Goal: Information Seeking & Learning: Learn about a topic

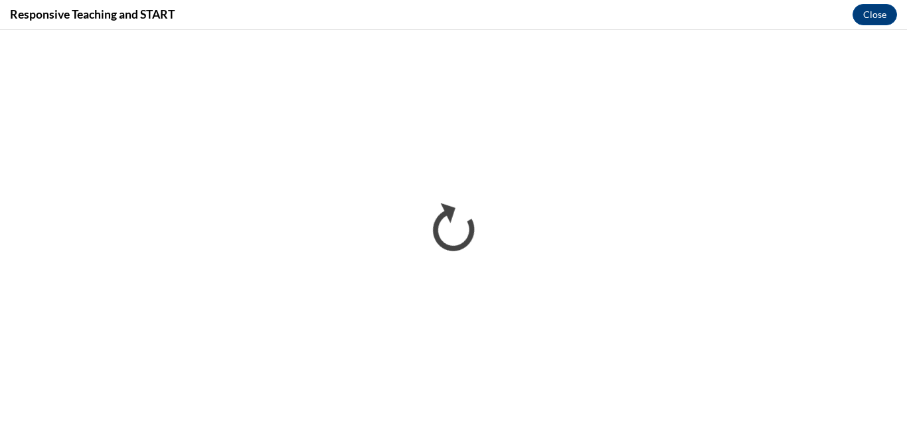
scroll to position [1140, 0]
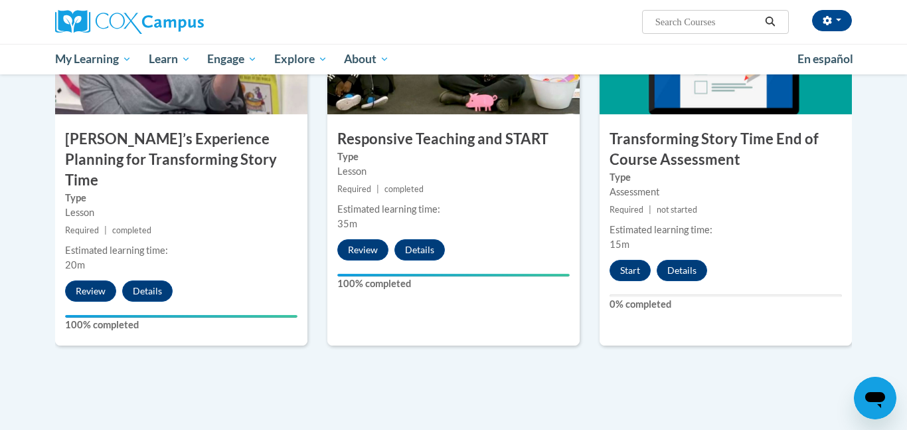
scroll to position [1117, 0]
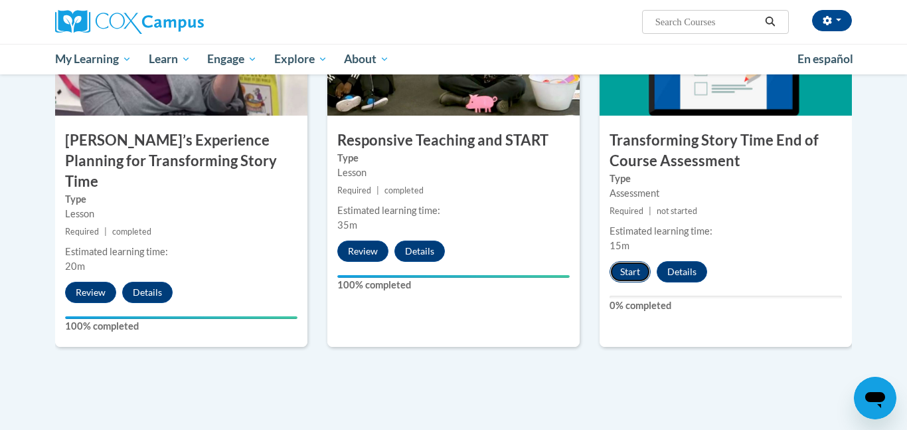
click at [641, 268] on button "Start" at bounding box center [629, 271] width 41 height 21
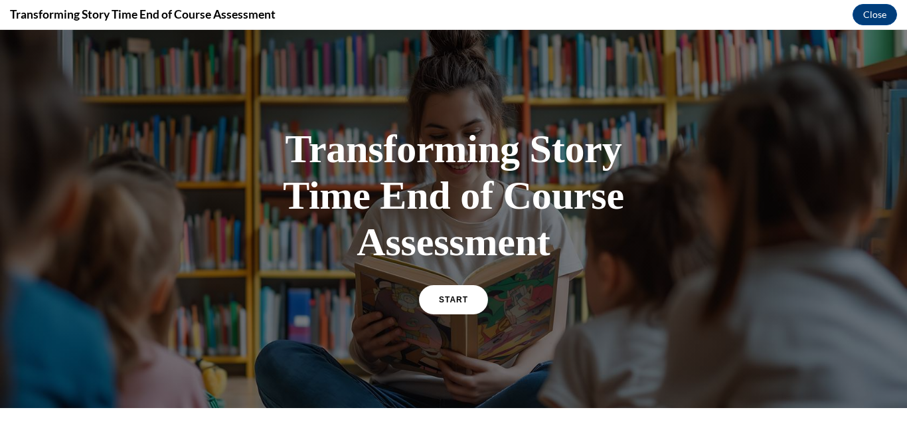
scroll to position [0, 0]
click at [453, 305] on link "START" at bounding box center [453, 299] width 72 height 31
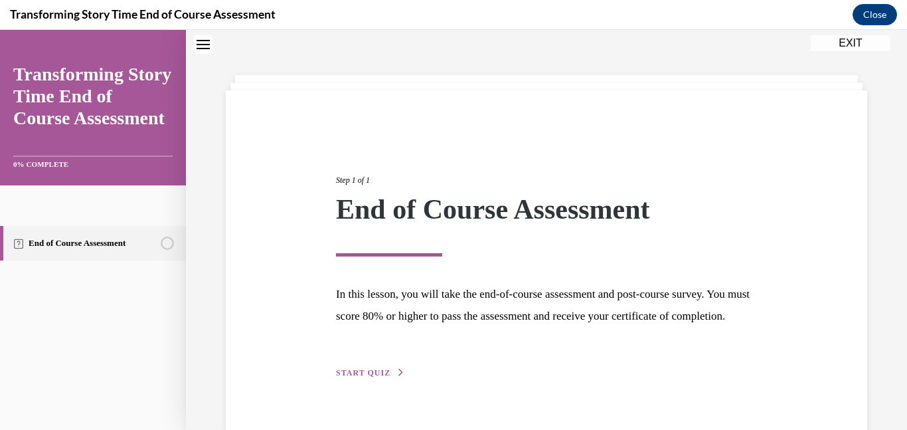
scroll to position [93, 0]
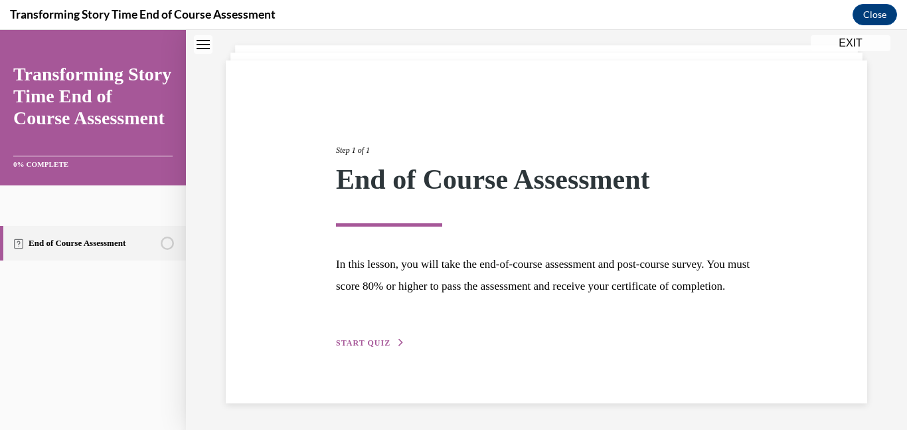
click at [674, 80] on div "Step 1 of 1 End of Course Assessment In this lesson, you will take the end-of-c…" at bounding box center [546, 231] width 641 height 343
click at [368, 345] on span "START QUIZ" at bounding box center [363, 342] width 54 height 9
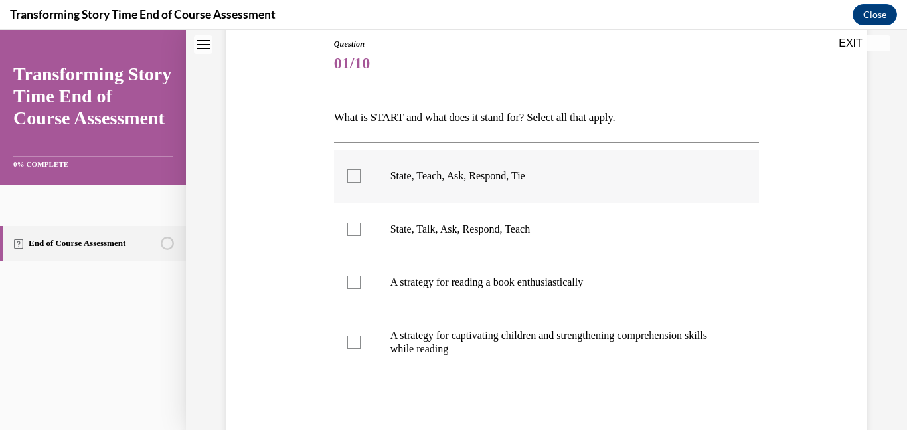
scroll to position [149, 0]
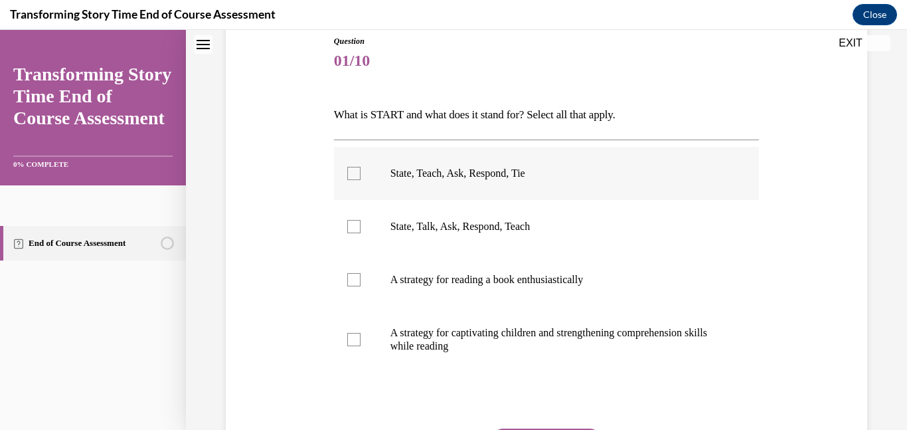
click at [452, 160] on label "State, Teach, Ask, Respond, Tie" at bounding box center [547, 173] width 426 height 53
click at [360, 167] on input "State, Teach, Ask, Respond, Tie" at bounding box center [353, 173] width 13 height 13
checkbox input "true"
click at [394, 337] on p "A strategy for captivating children and strengthening comprehension skills whil…" at bounding box center [558, 339] width 336 height 27
click at [360, 337] on input "A strategy for captivating children and strengthening comprehension skills whil…" at bounding box center [353, 339] width 13 height 13
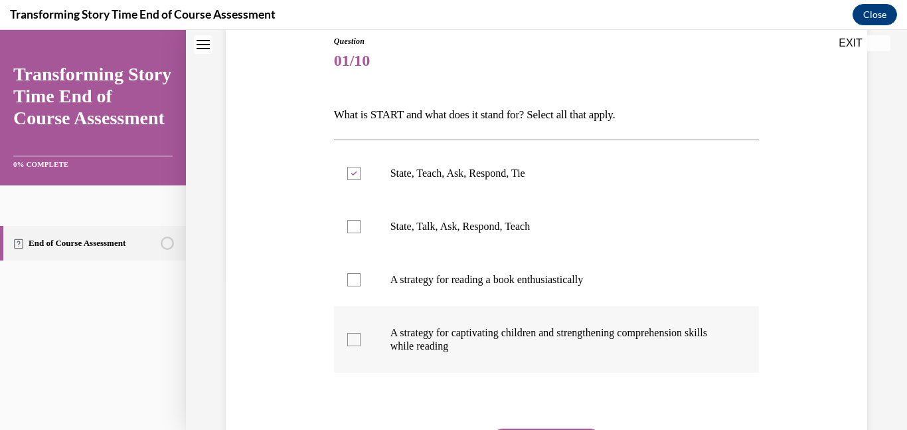
checkbox input "true"
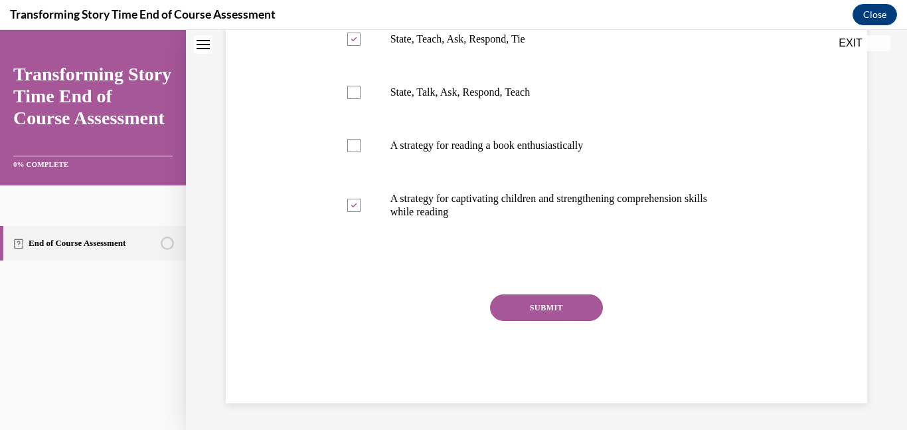
click at [548, 309] on button "SUBMIT" at bounding box center [546, 307] width 113 height 27
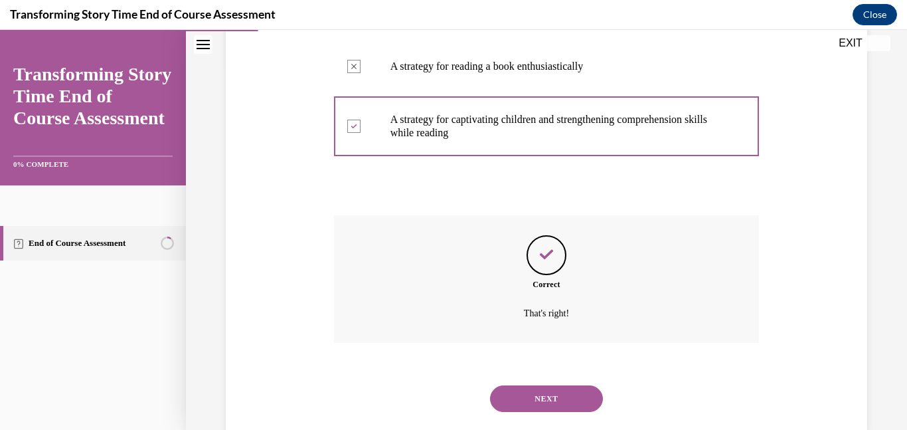
scroll to position [391, 0]
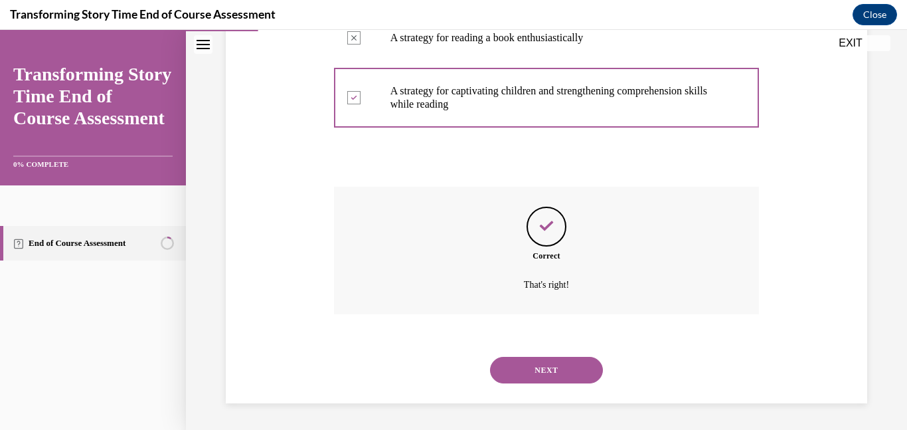
click at [562, 359] on button "NEXT" at bounding box center [546, 369] width 113 height 27
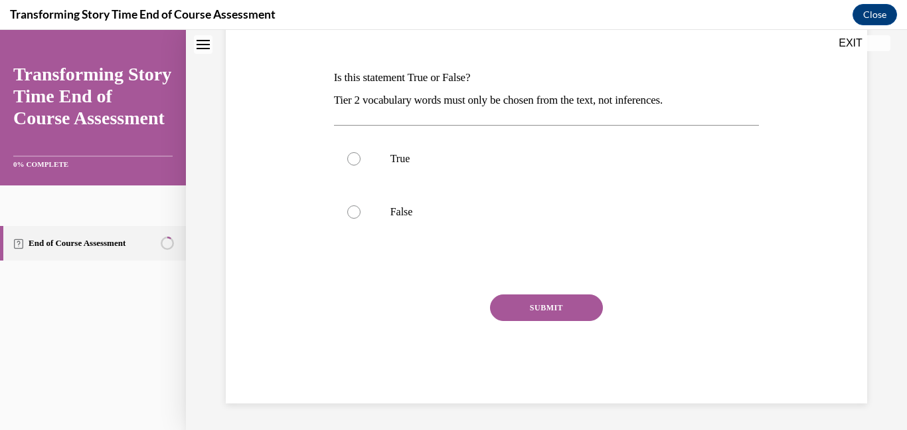
scroll to position [0, 0]
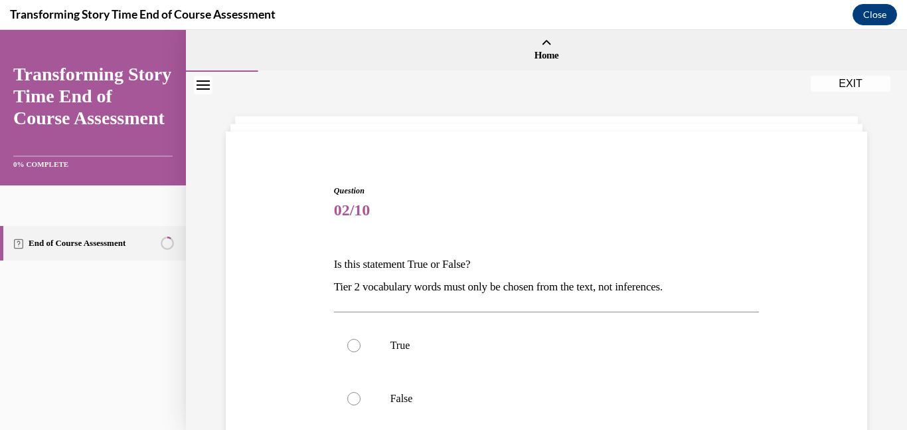
click at [627, 100] on div "Question 02/10 Is this statement True or False? Tier 2 vocabulary words must on…" at bounding box center [546, 344] width 721 height 544
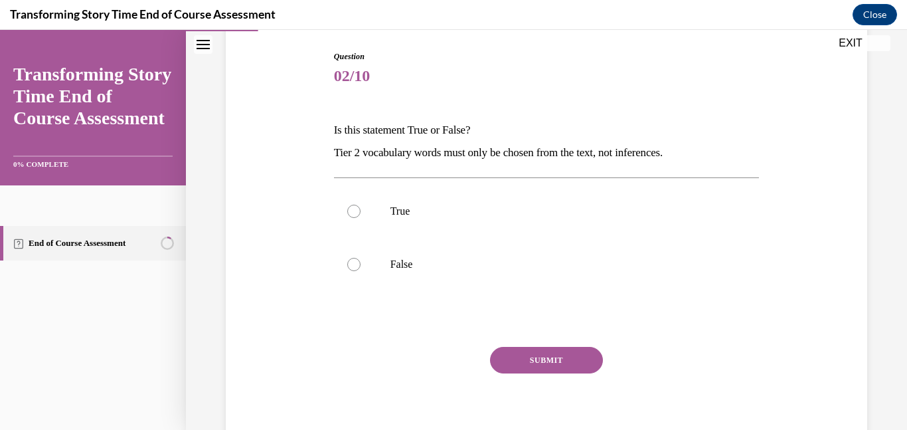
scroll to position [146, 0]
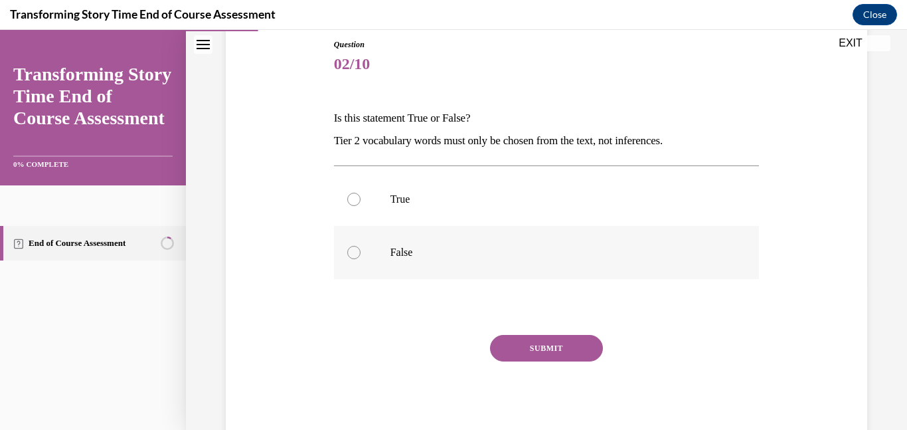
click at [376, 244] on label "False" at bounding box center [547, 252] width 426 height 53
click at [360, 246] on input "False" at bounding box center [353, 252] width 13 height 13
radio input "true"
click at [545, 335] on button "SUBMIT" at bounding box center [546, 348] width 113 height 27
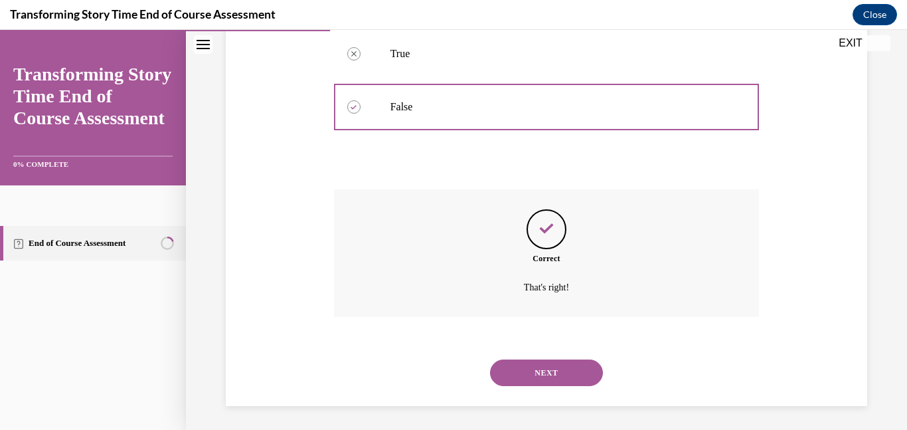
scroll to position [294, 0]
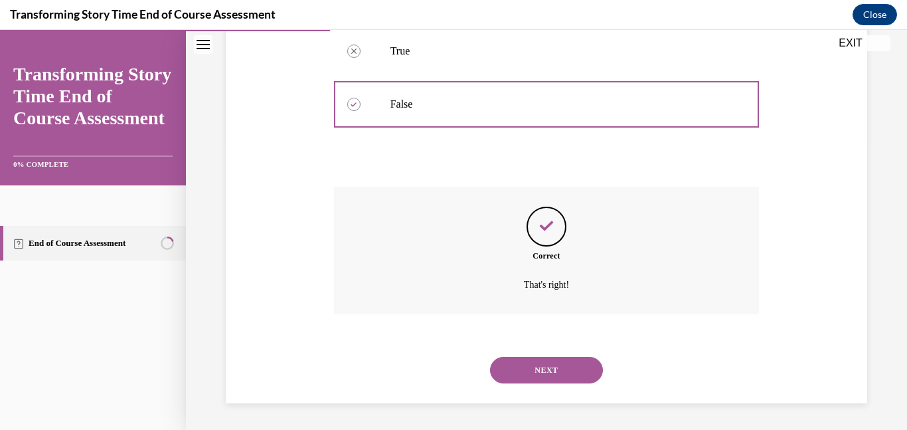
click at [572, 373] on button "NEXT" at bounding box center [546, 369] width 113 height 27
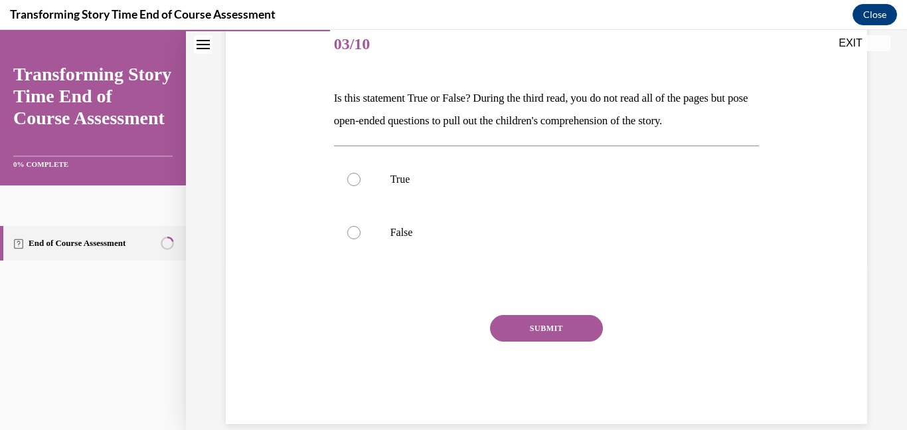
scroll to position [187, 0]
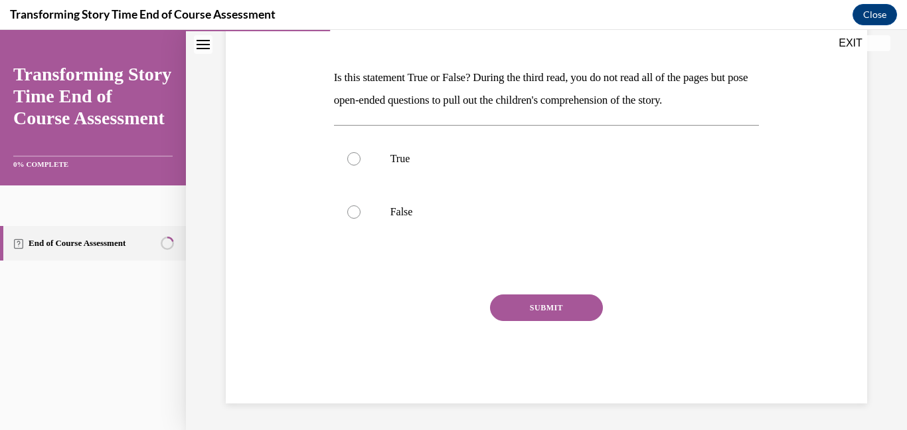
click at [376, 119] on div "Question 03/10 Is this statement True or False? During the third read, you do n…" at bounding box center [547, 200] width 426 height 405
click at [400, 216] on p "False" at bounding box center [558, 211] width 336 height 13
click at [360, 216] on input "False" at bounding box center [353, 211] width 13 height 13
radio input "true"
click at [563, 306] on button "SUBMIT" at bounding box center [546, 307] width 113 height 27
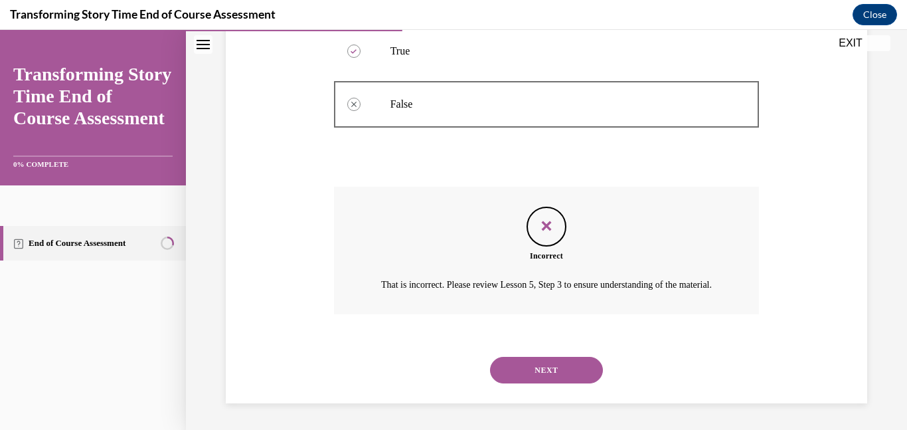
scroll to position [310, 0]
click at [560, 365] on button "NEXT" at bounding box center [546, 369] width 113 height 27
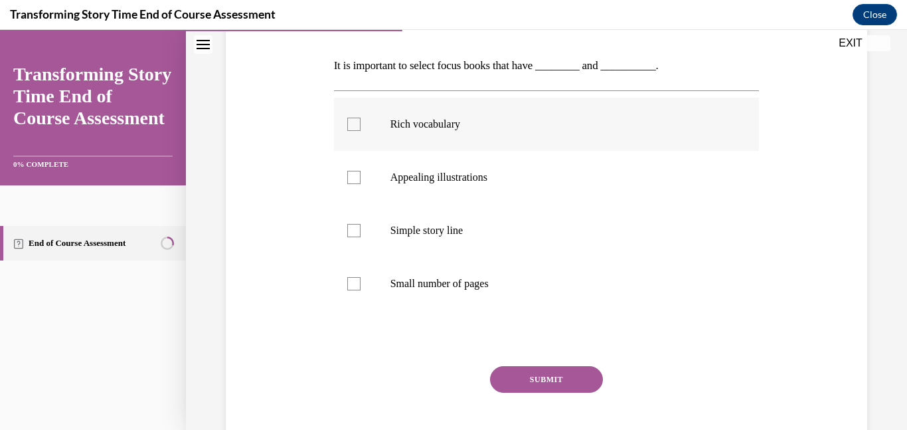
scroll to position [200, 0]
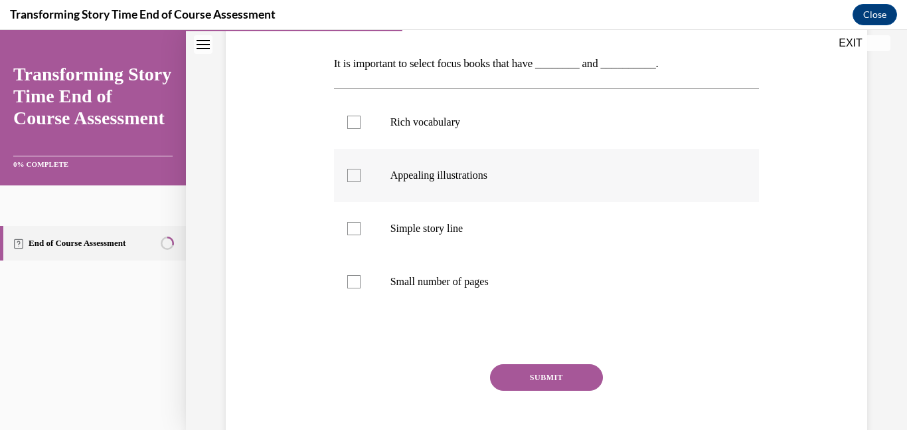
click at [429, 172] on p "Appealing illustrations" at bounding box center [558, 175] width 336 height 13
click at [360, 172] on input "Appealing illustrations" at bounding box center [353, 175] width 13 height 13
checkbox input "true"
click at [435, 122] on p "Rich vocabulary" at bounding box center [558, 122] width 336 height 13
click at [360, 122] on input "Rich vocabulary" at bounding box center [353, 122] width 13 height 13
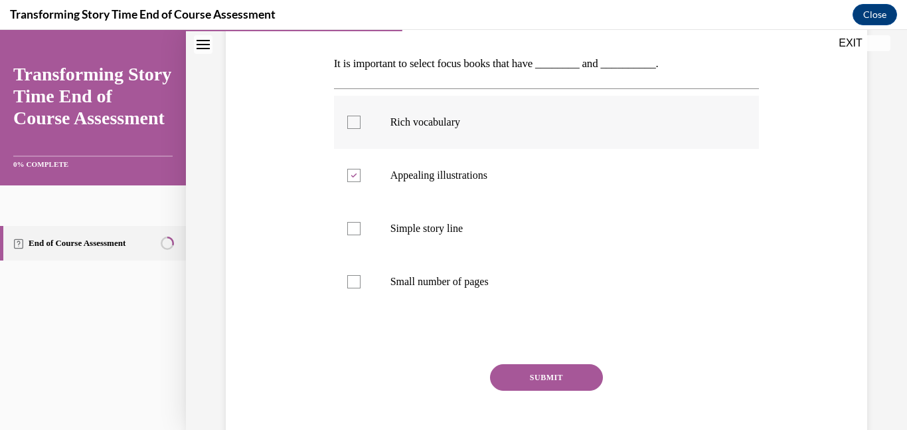
checkbox input "true"
click at [532, 380] on button "SUBMIT" at bounding box center [546, 377] width 113 height 27
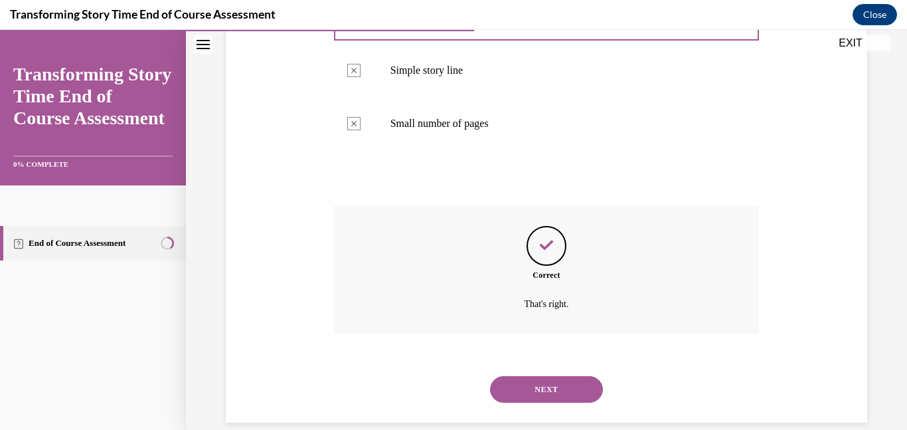
scroll to position [378, 0]
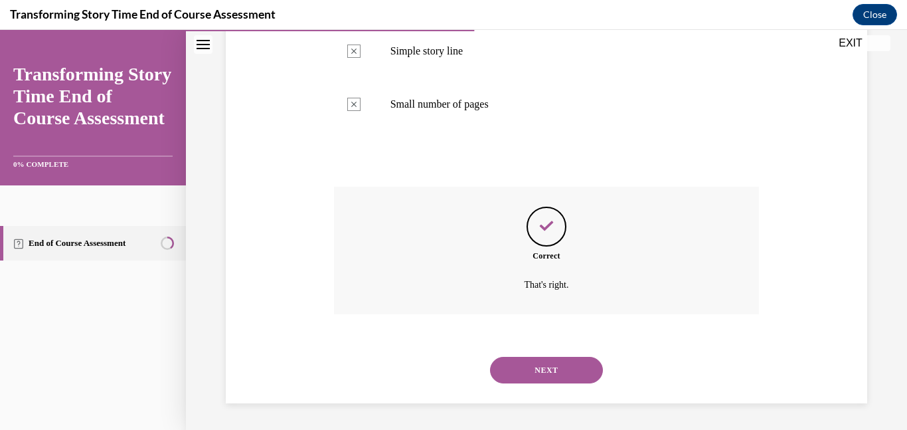
click at [529, 372] on button "NEXT" at bounding box center [546, 369] width 113 height 27
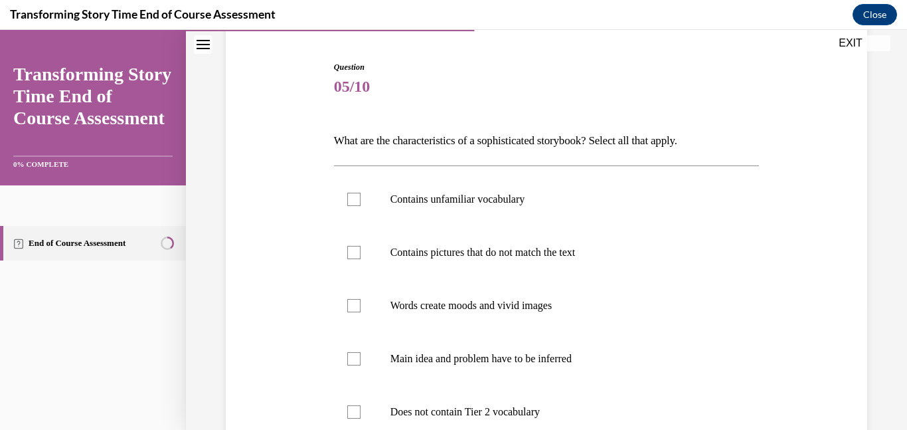
scroll to position [137, 0]
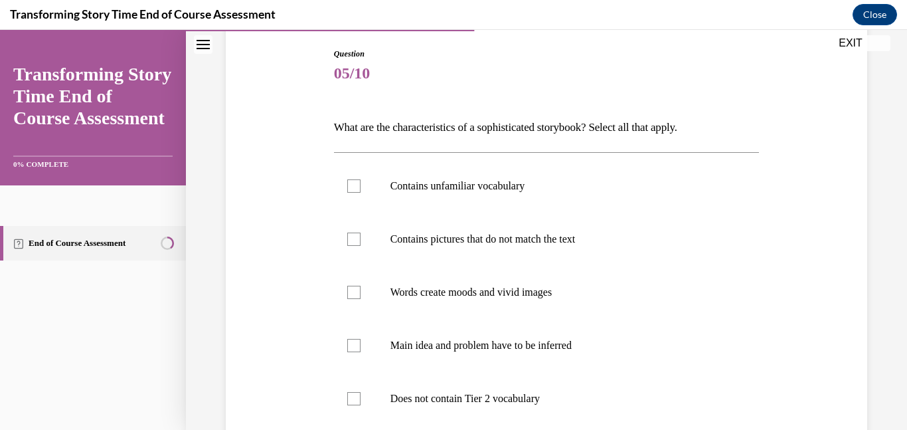
click at [643, 73] on span "05/10" at bounding box center [547, 73] width 426 height 27
click at [469, 246] on label "Contains pictures that do not match the text" at bounding box center [547, 238] width 426 height 53
click at [360, 246] on input "Contains pictures that do not match the text" at bounding box center [353, 238] width 13 height 13
click at [497, 233] on p "Contains pictures that do not match the text" at bounding box center [558, 238] width 336 height 13
click at [360, 233] on input "Contains pictures that do not match the text" at bounding box center [353, 238] width 13 height 13
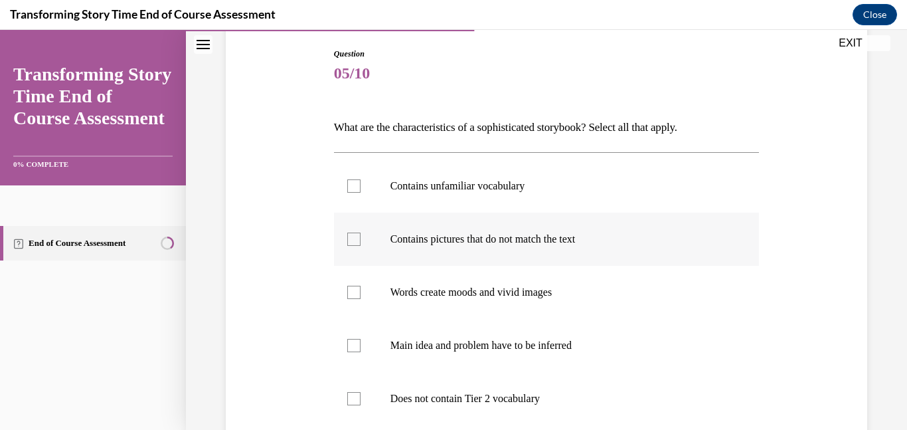
click at [497, 233] on p "Contains pictures that do not match the text" at bounding box center [558, 238] width 336 height 13
click at [360, 233] on input "Contains pictures that do not match the text" at bounding box center [353, 238] width 13 height 13
checkbox input "true"
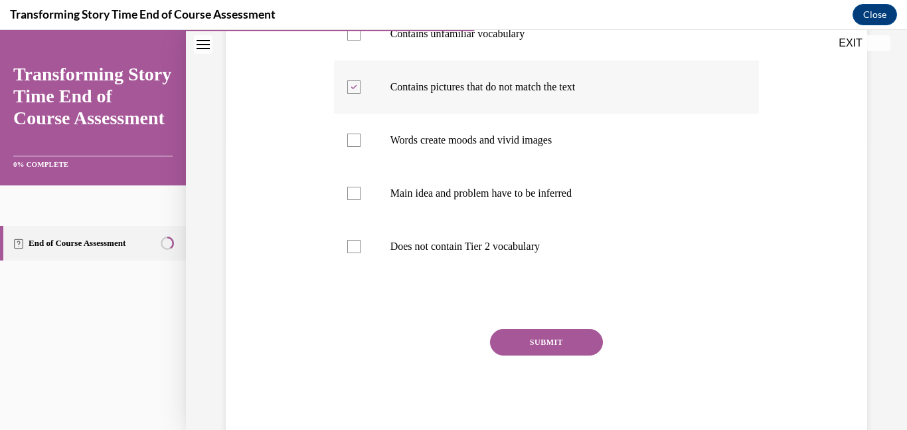
scroll to position [296, 0]
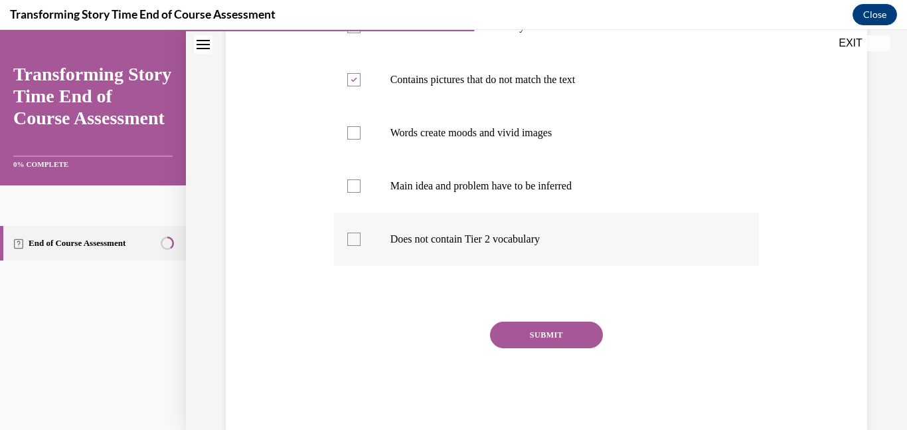
click at [503, 240] on p "Does not contain Tier 2 vocabulary" at bounding box center [558, 238] width 336 height 13
click at [360, 240] on input "Does not contain Tier 2 vocabulary" at bounding box center [353, 238] width 13 height 13
checkbox input "true"
click at [581, 326] on button "SUBMIT" at bounding box center [546, 334] width 113 height 27
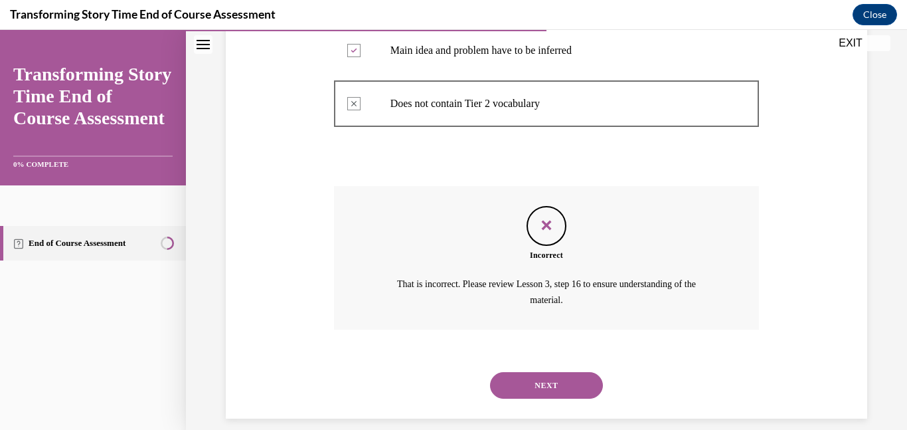
scroll to position [447, 0]
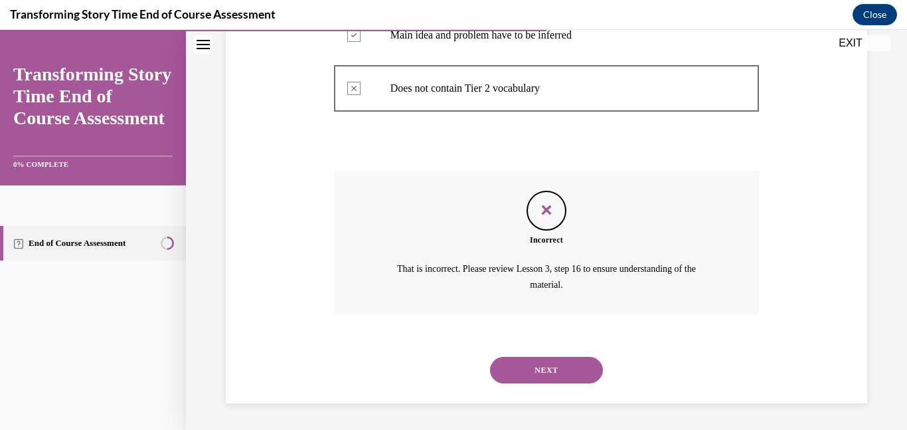
click at [564, 365] on button "NEXT" at bounding box center [546, 369] width 113 height 27
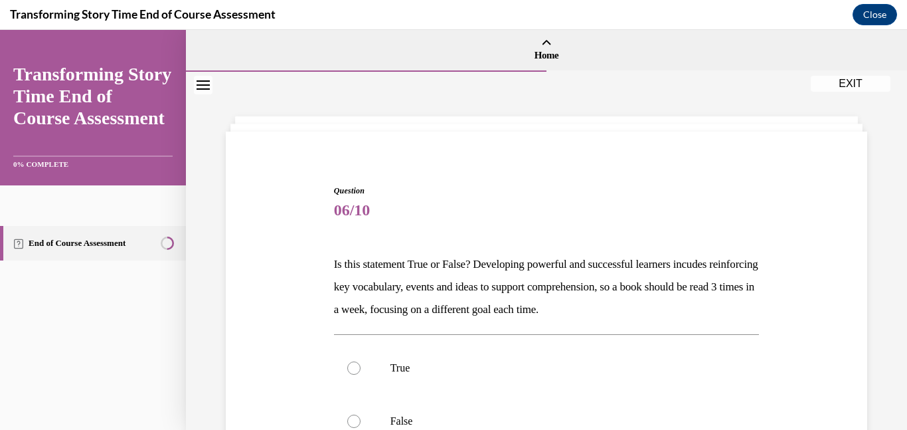
scroll to position [209, 0]
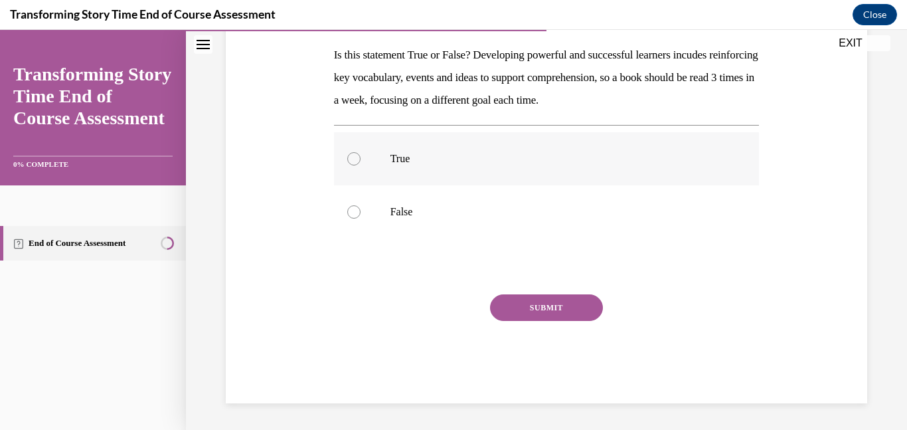
click at [388, 157] on label "True" at bounding box center [547, 158] width 426 height 53
click at [360, 157] on input "True" at bounding box center [353, 158] width 13 height 13
radio input "true"
click at [571, 305] on button "SUBMIT" at bounding box center [546, 307] width 113 height 27
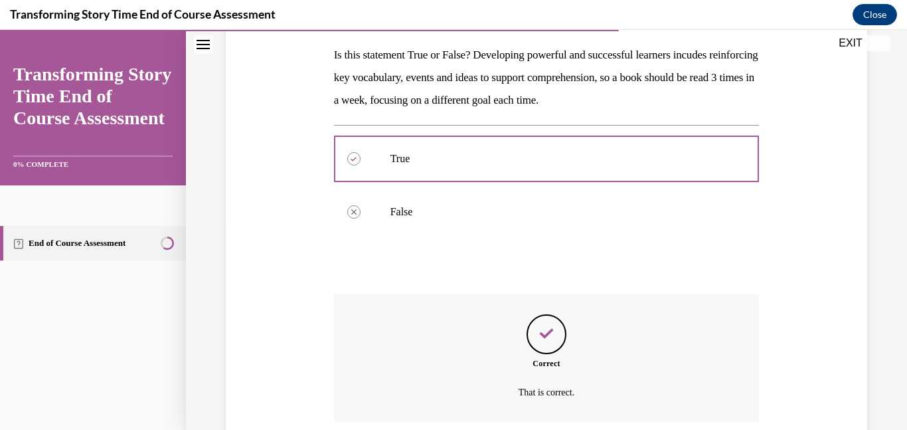
scroll to position [317, 0]
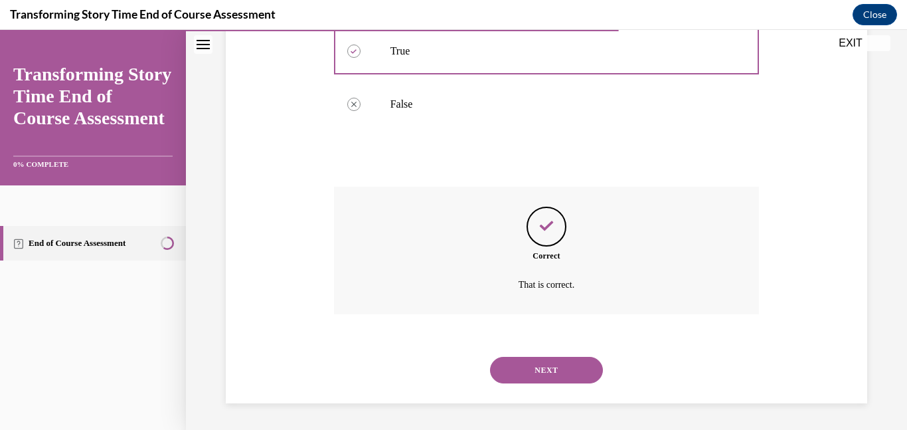
click at [582, 389] on div "NEXT" at bounding box center [547, 369] width 426 height 53
click at [578, 374] on button "NEXT" at bounding box center [546, 369] width 113 height 27
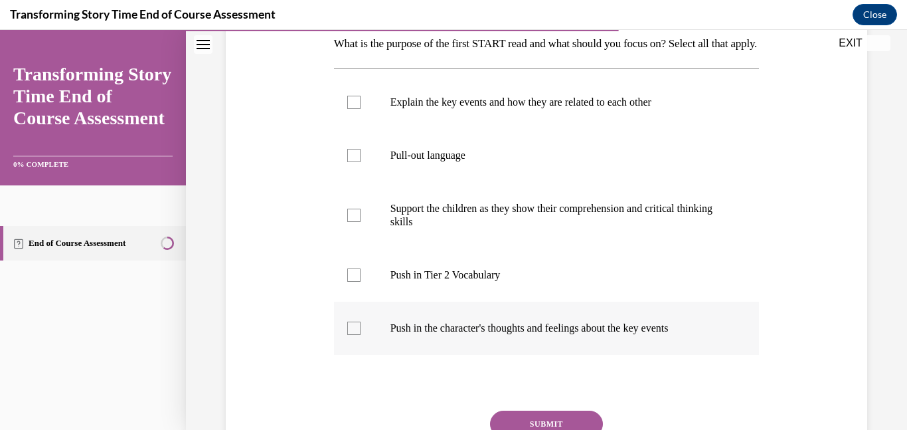
scroll to position [225, 0]
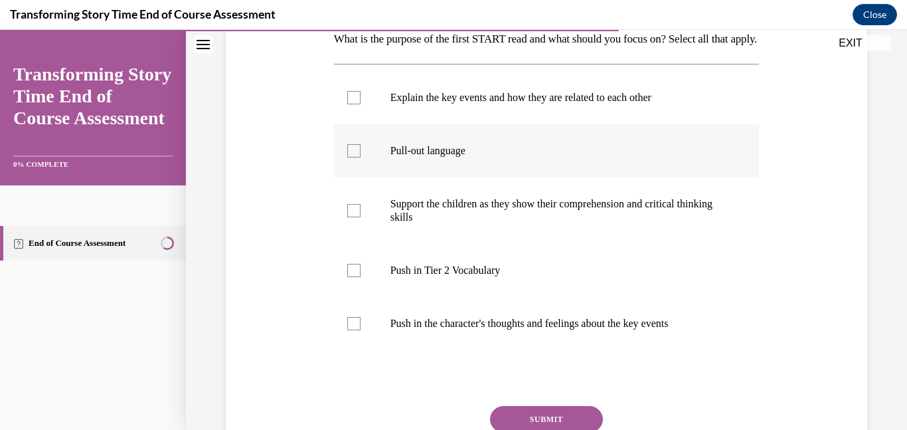
click at [604, 159] on label "Pull-out language" at bounding box center [547, 150] width 426 height 53
click at [360, 157] on input "Pull-out language" at bounding box center [353, 150] width 13 height 13
checkbox input "true"
click at [581, 104] on p "Explain the key events and how they are related to each other" at bounding box center [558, 97] width 336 height 13
click at [360, 104] on input "Explain the key events and how they are related to each other" at bounding box center [353, 97] width 13 height 13
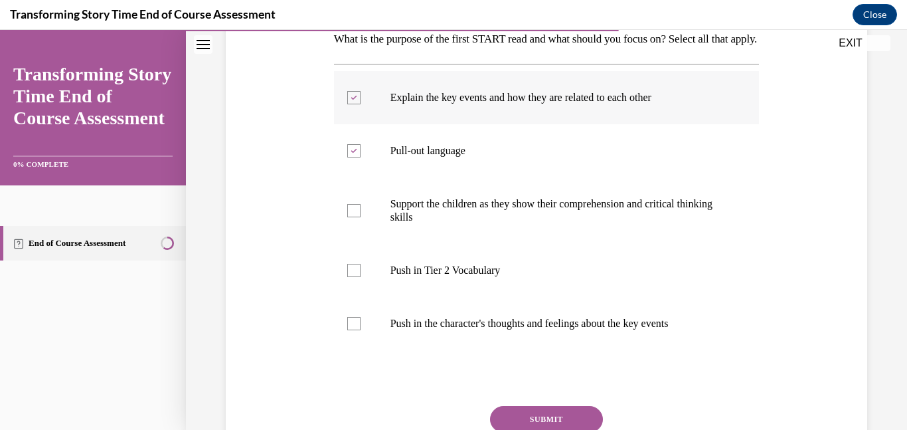
click at [470, 104] on p "Explain the key events and how they are related to each other" at bounding box center [558, 97] width 336 height 13
click at [360, 104] on input "Explain the key events and how they are related to each other" at bounding box center [353, 97] width 13 height 13
checkbox input "false"
click at [467, 283] on label "Push in Tier 2 Vocabulary" at bounding box center [547, 270] width 426 height 53
click at [360, 277] on input "Push in Tier 2 Vocabulary" at bounding box center [353, 270] width 13 height 13
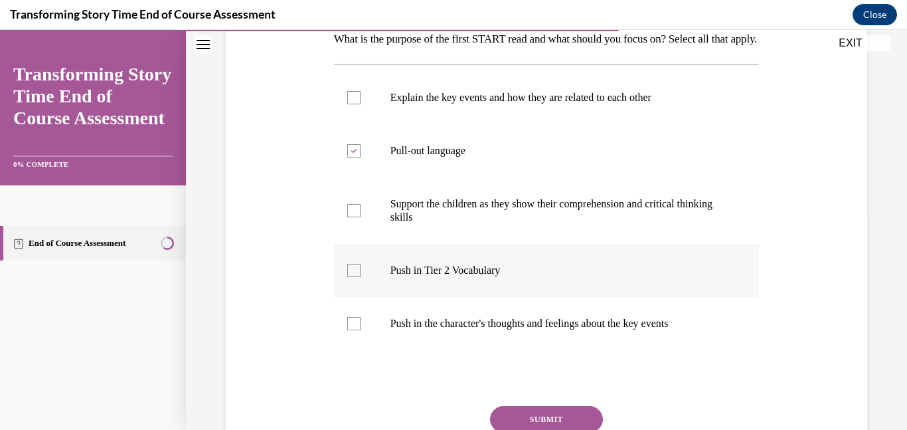
checkbox input "true"
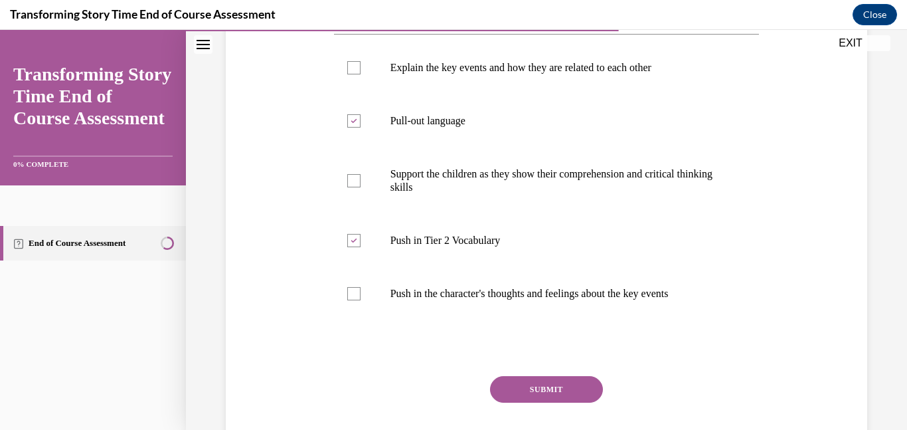
scroll to position [258, 0]
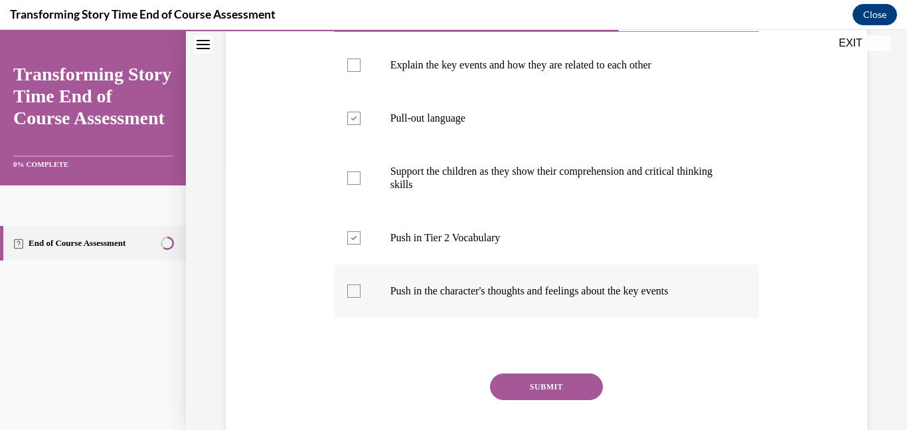
click at [546, 317] on label "Push in the character's thoughts and feelings about the key events" at bounding box center [547, 290] width 426 height 53
click at [360, 297] on input "Push in the character's thoughts and feelings about the key events" at bounding box center [353, 290] width 13 height 13
checkbox input "true"
click at [568, 400] on button "SUBMIT" at bounding box center [546, 386] width 113 height 27
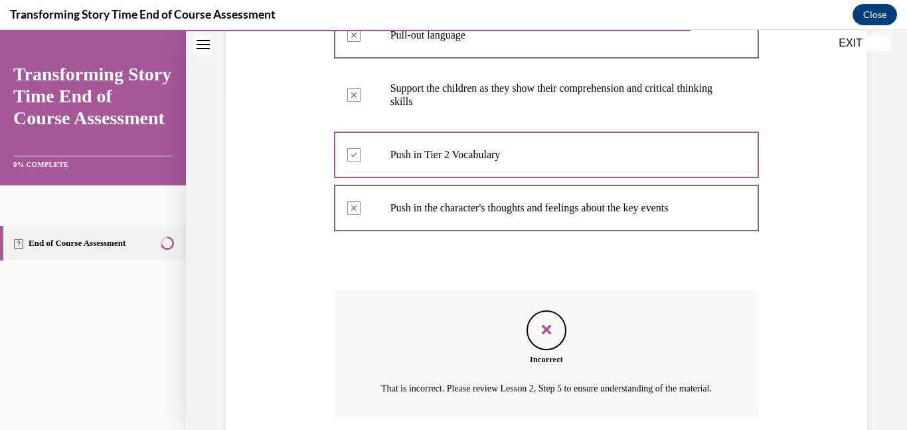
scroll to position [483, 0]
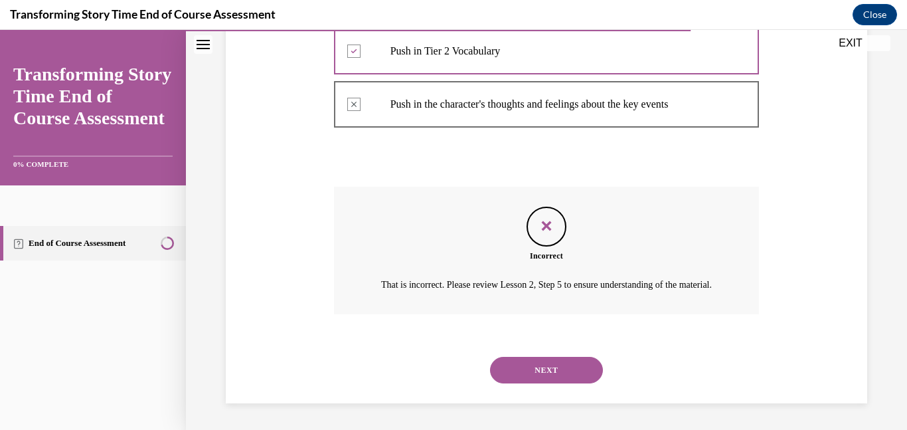
click at [564, 368] on button "NEXT" at bounding box center [546, 369] width 113 height 27
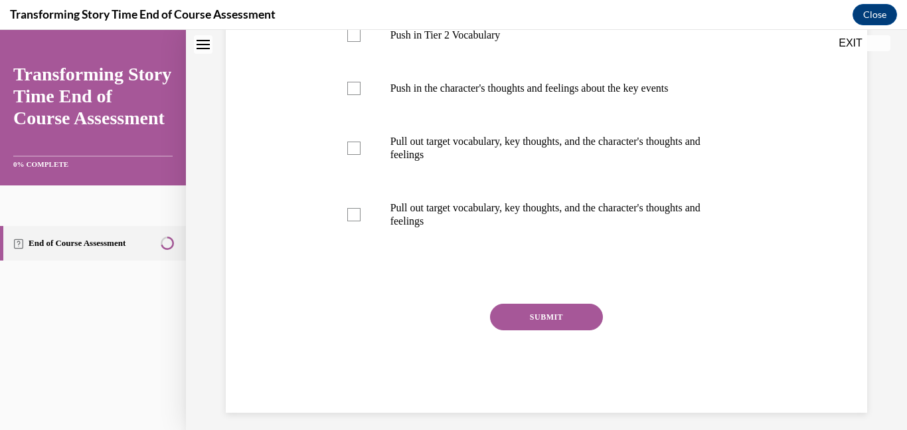
scroll to position [0, 0]
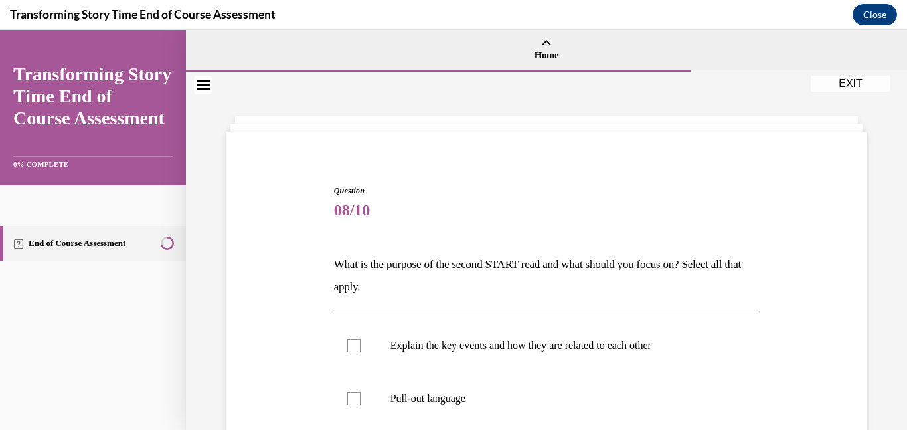
click at [564, 368] on label "Explain the key events and how they are related to each other" at bounding box center [547, 345] width 426 height 53
click at [360, 352] on input "Explain the key events and how they are related to each other" at bounding box center [353, 345] width 13 height 13
checkbox input "true"
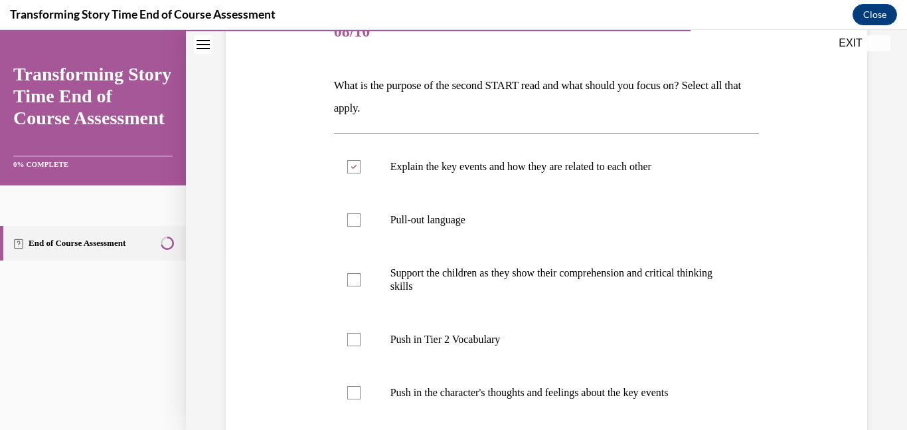
scroll to position [190, 0]
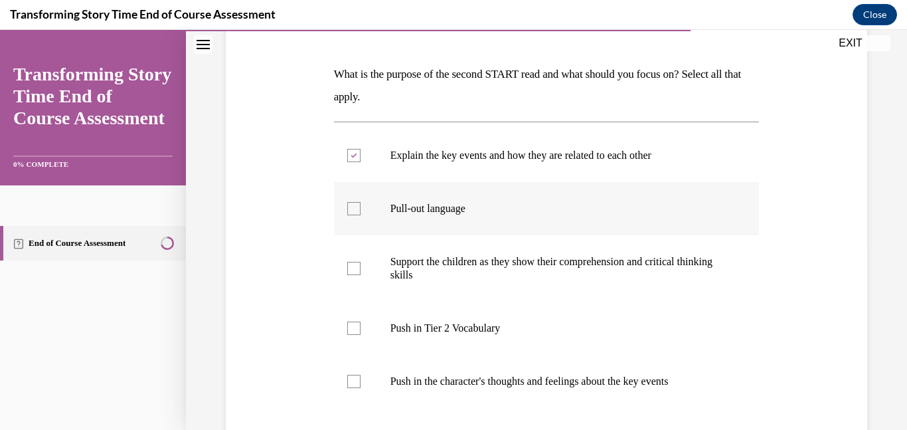
click at [419, 193] on label "Pull-out language" at bounding box center [547, 208] width 426 height 53
click at [360, 202] on input "Pull-out language" at bounding box center [353, 208] width 13 height 13
checkbox input "true"
click at [444, 344] on label "Push in Tier 2 Vocabulary" at bounding box center [547, 327] width 426 height 53
click at [360, 335] on input "Push in Tier 2 Vocabulary" at bounding box center [353, 327] width 13 height 13
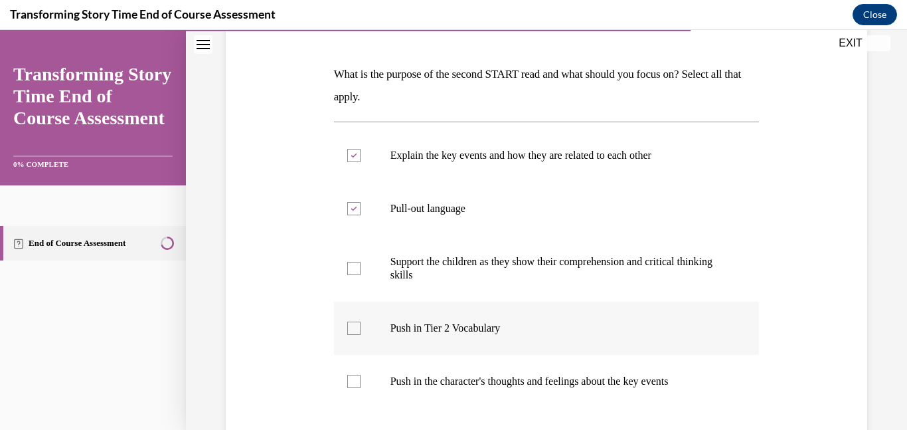
checkbox input "true"
click at [518, 164] on label "Explain the key events and how they are related to each other" at bounding box center [547, 155] width 426 height 53
click at [360, 162] on input "Explain the key events and how they are related to each other" at bounding box center [353, 155] width 13 height 13
checkbox input "false"
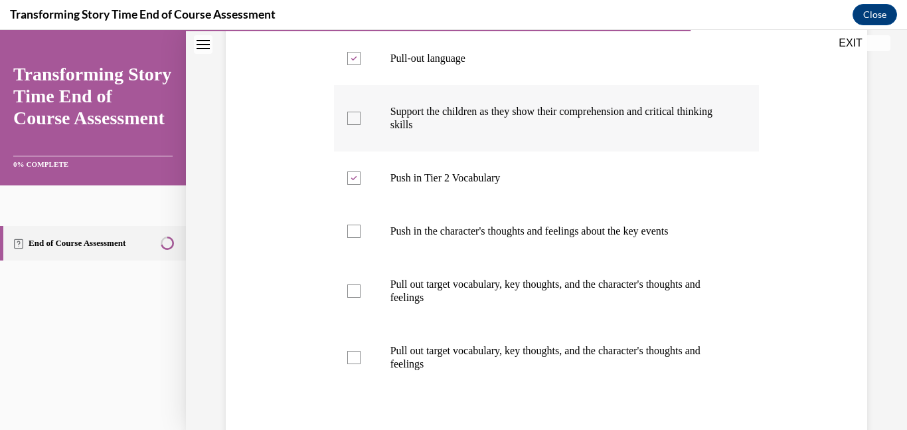
scroll to position [347, 0]
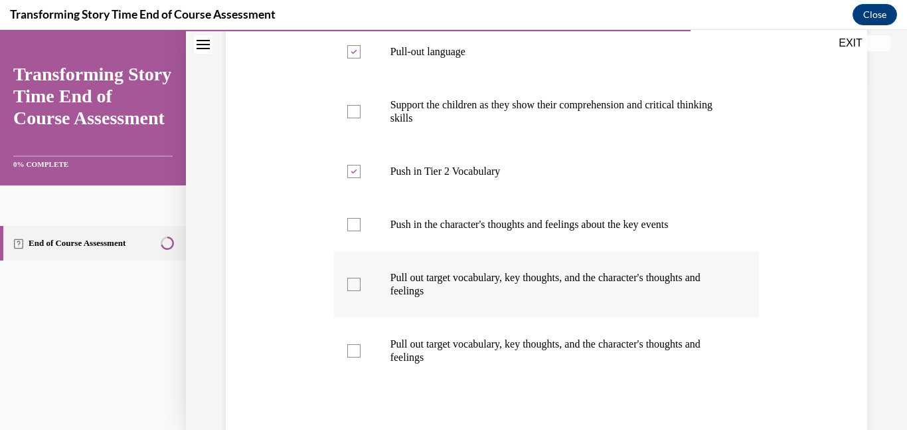
click at [497, 274] on p "Pull out target vocabulary, key thoughts, and the character's thoughts and feel…" at bounding box center [558, 284] width 336 height 27
click at [360, 277] on input "Pull out target vocabulary, key thoughts, and the character's thoughts and feel…" at bounding box center [353, 283] width 13 height 13
checkbox input "true"
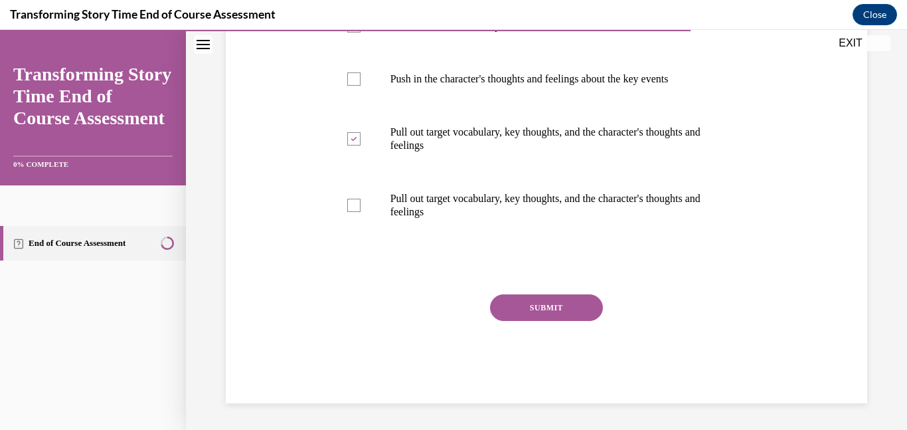
click at [545, 317] on button "SUBMIT" at bounding box center [546, 307] width 113 height 27
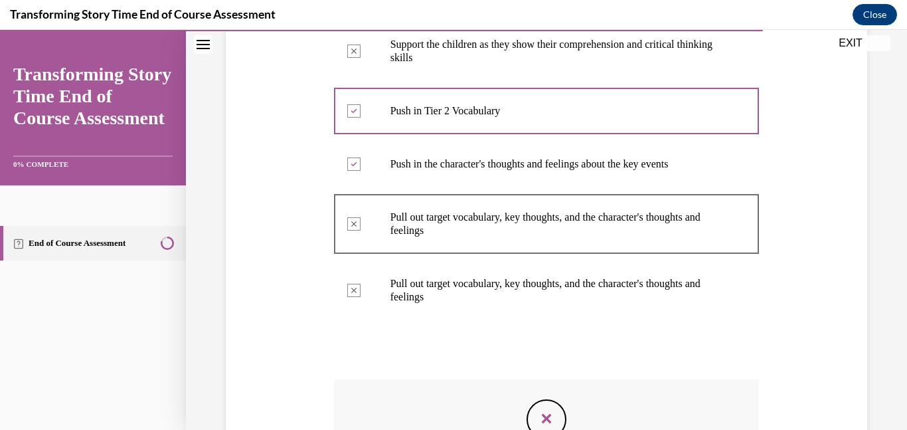
scroll to position [615, 0]
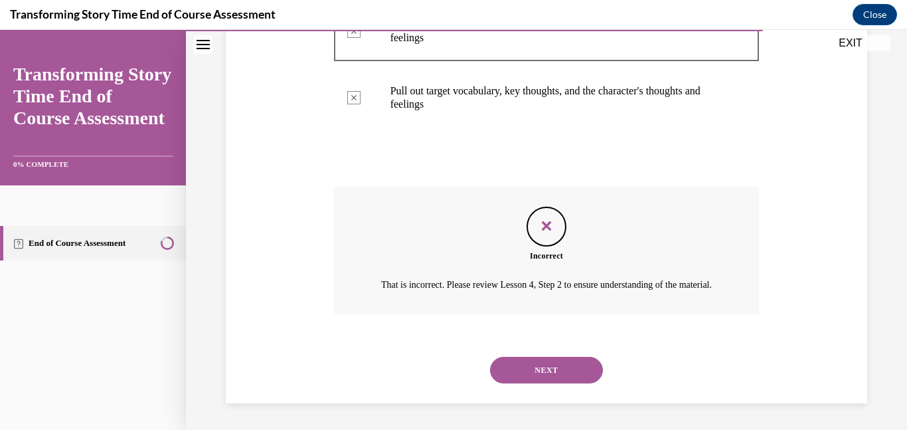
click at [560, 357] on button "NEXT" at bounding box center [546, 369] width 113 height 27
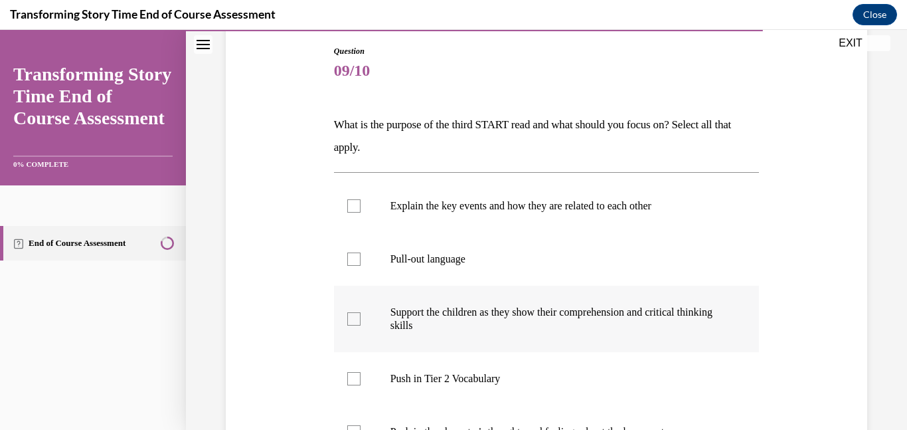
scroll to position [141, 0]
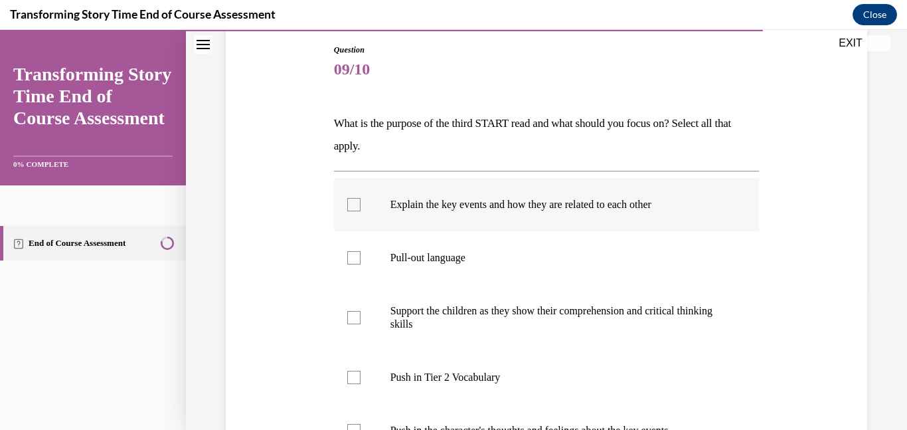
click at [470, 193] on label "Explain the key events and how they are related to each other" at bounding box center [547, 204] width 426 height 53
click at [360, 198] on input "Explain the key events and how they are related to each other" at bounding box center [353, 204] width 13 height 13
checkbox input "true"
click at [441, 324] on p "Support the children as they show their comprehension and critical thinking ski…" at bounding box center [558, 317] width 336 height 27
click at [360, 324] on input "Support the children as they show their comprehension and critical thinking ski…" at bounding box center [353, 317] width 13 height 13
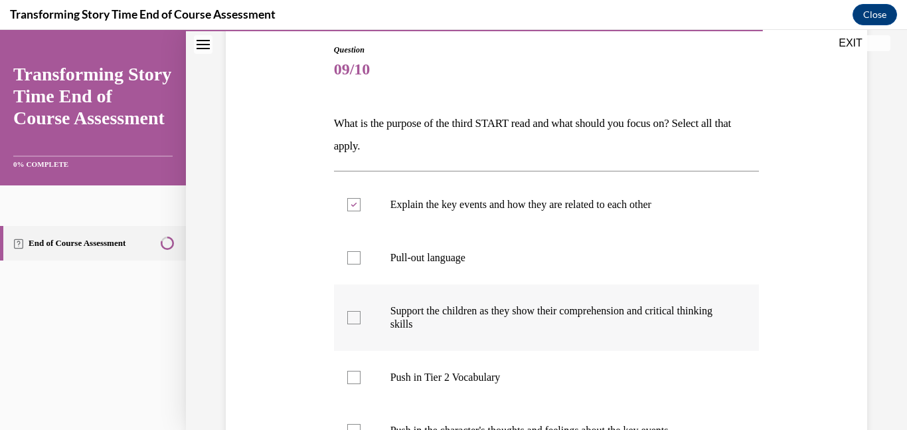
checkbox input "true"
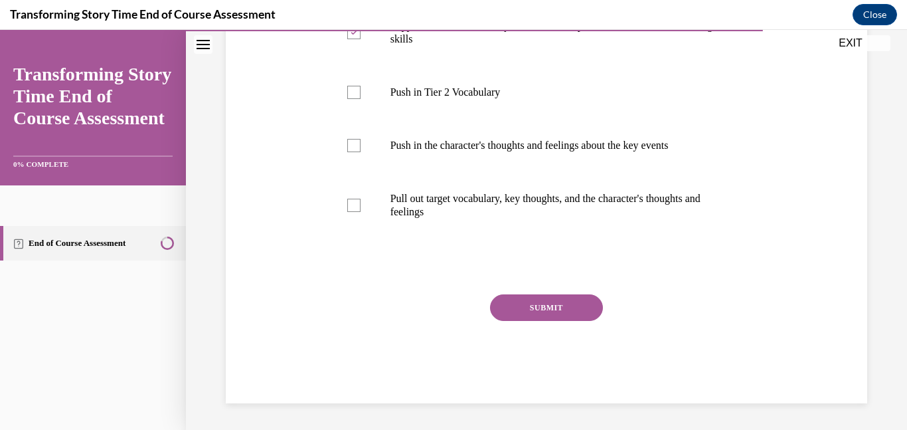
click at [524, 297] on button "SUBMIT" at bounding box center [546, 307] width 113 height 27
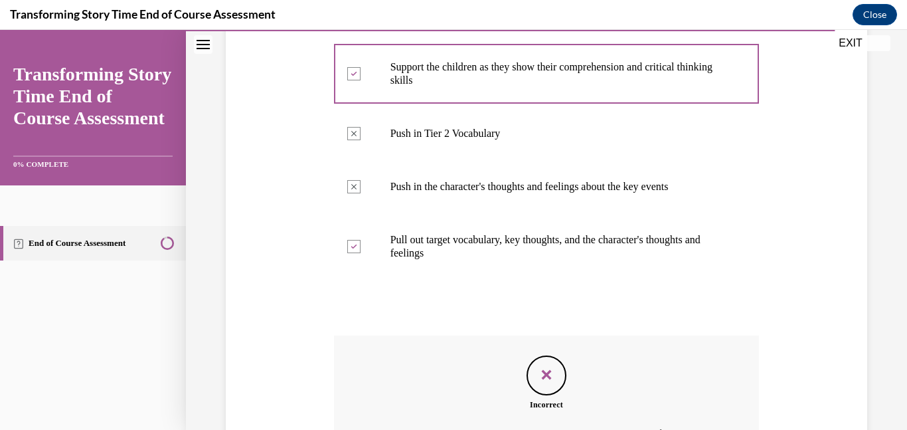
scroll to position [410, 0]
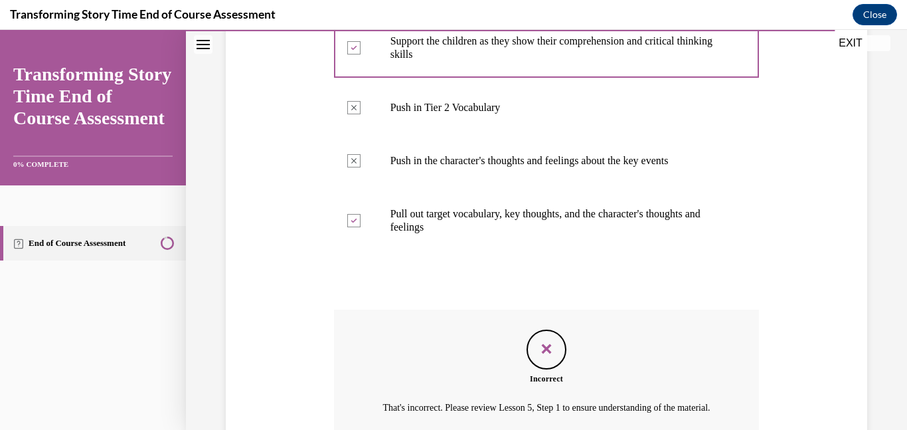
click at [556, 345] on div "Feedback" at bounding box center [546, 349] width 40 height 40
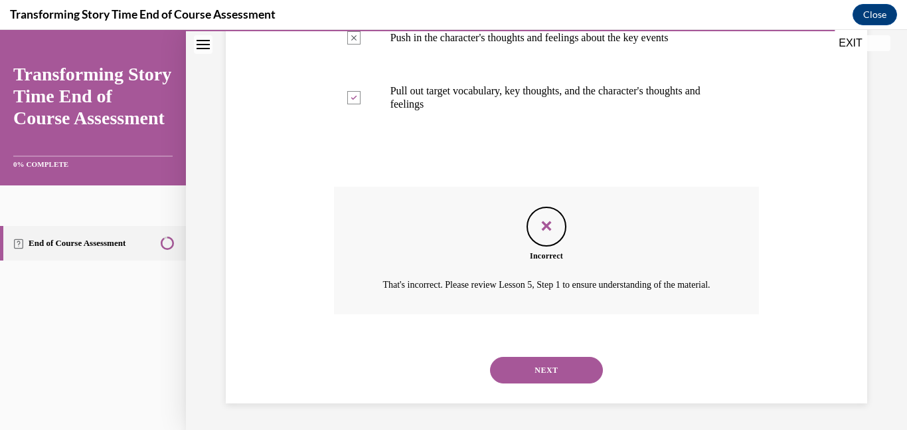
click at [558, 370] on button "NEXT" at bounding box center [546, 369] width 113 height 27
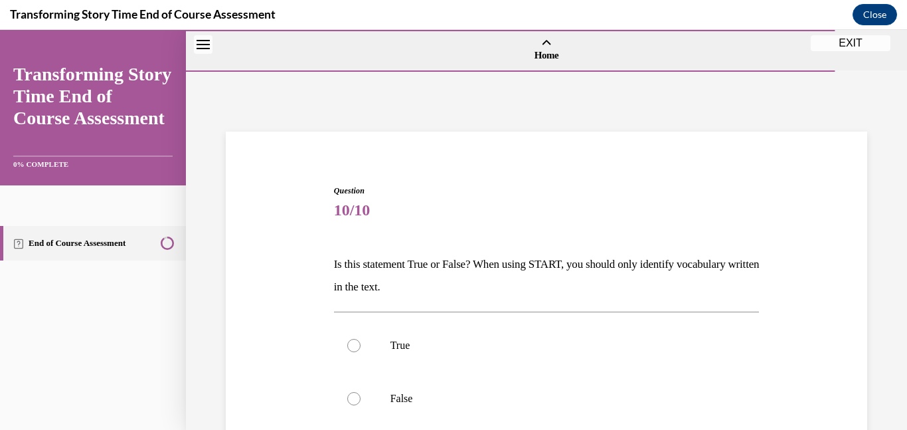
scroll to position [187, 0]
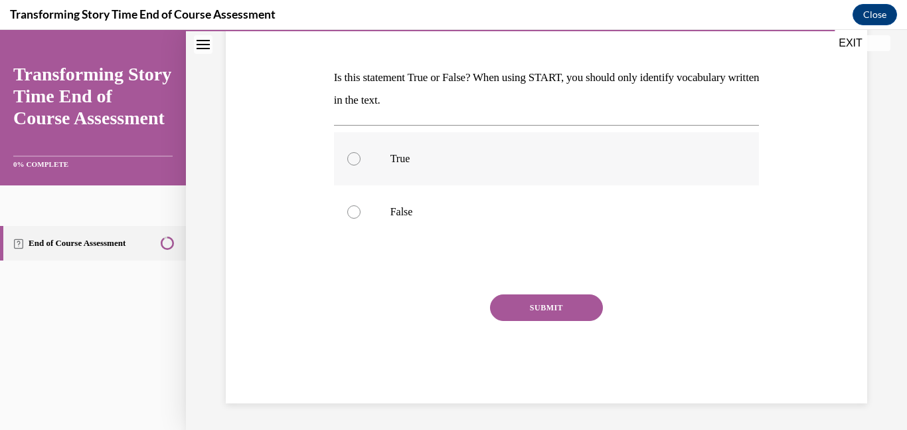
click at [360, 141] on label "True" at bounding box center [547, 158] width 426 height 53
click at [360, 152] on input "True" at bounding box center [353, 158] width 13 height 13
radio input "true"
click at [393, 210] on p "False" at bounding box center [558, 211] width 336 height 13
click at [360, 210] on input "False" at bounding box center [353, 211] width 13 height 13
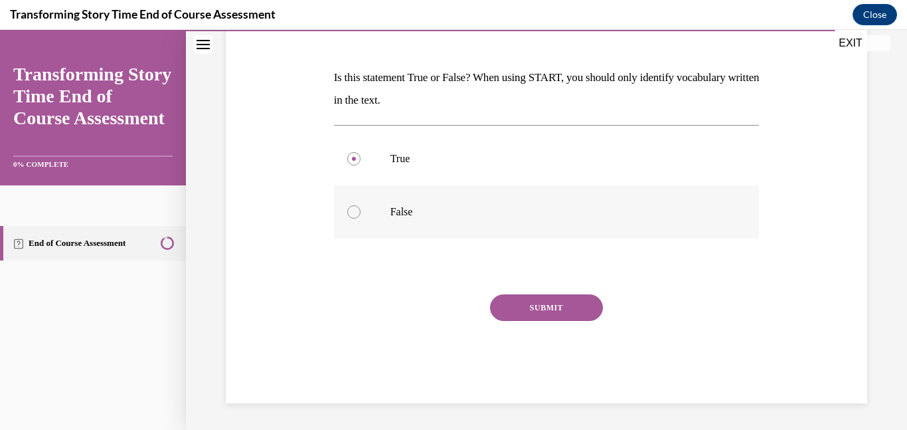
radio input "true"
click at [427, 161] on p "True" at bounding box center [558, 158] width 336 height 13
click at [360, 161] on input "True" at bounding box center [353, 158] width 13 height 13
radio input "true"
click at [524, 309] on button "SUBMIT" at bounding box center [546, 307] width 113 height 27
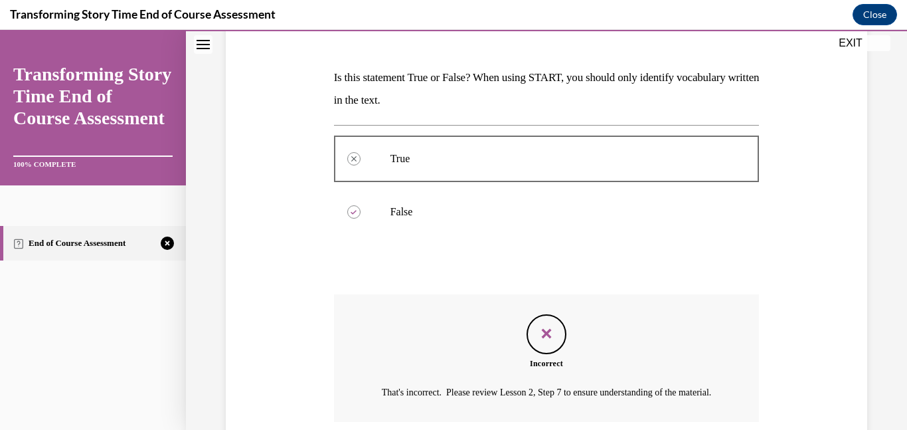
scroll to position [310, 0]
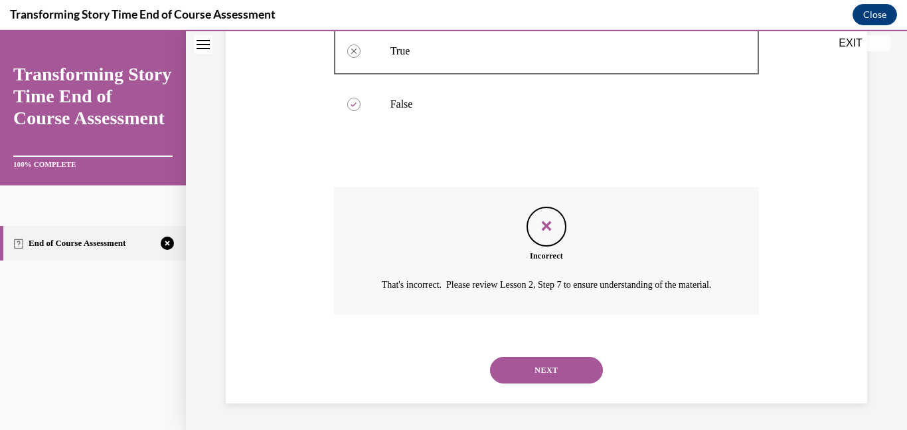
click at [564, 364] on button "NEXT" at bounding box center [546, 369] width 113 height 27
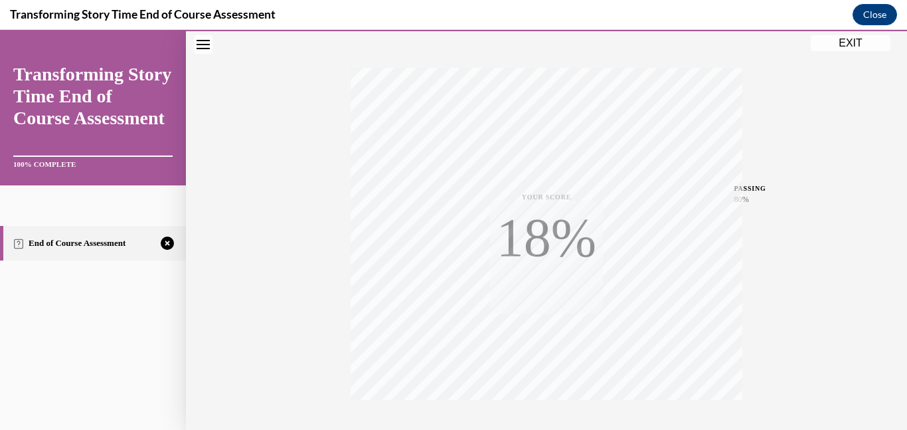
scroll to position [281, 0]
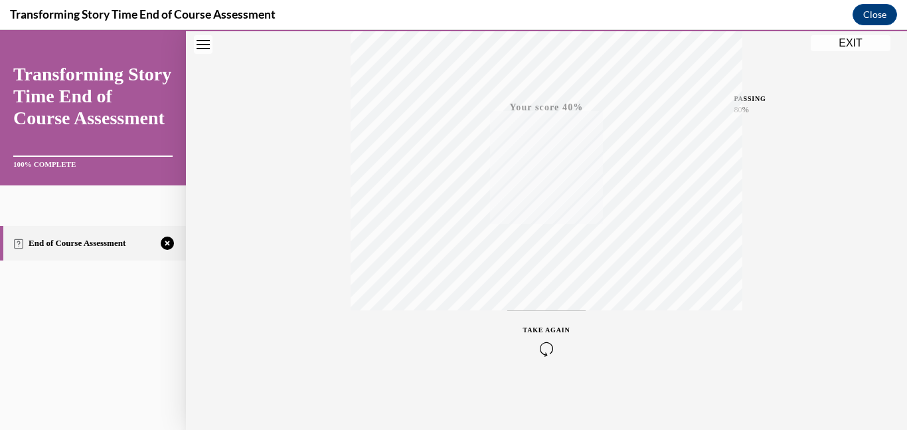
click at [542, 343] on icon "button" at bounding box center [546, 348] width 47 height 15
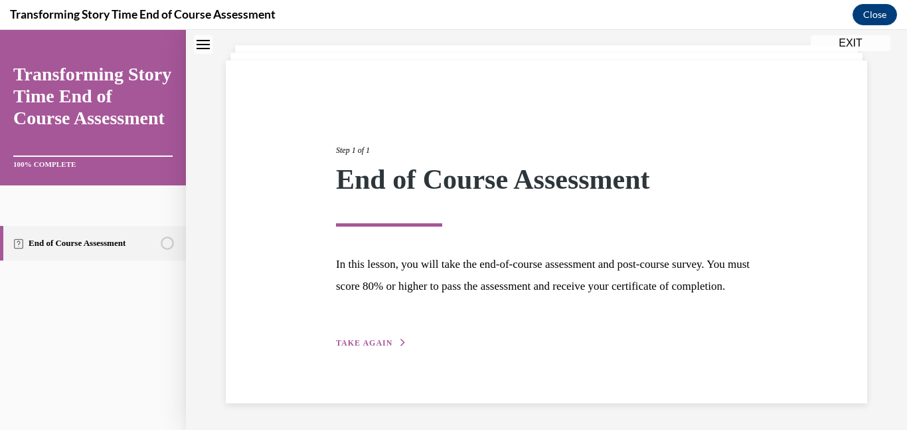
scroll to position [93, 0]
click at [349, 335] on div "Step 1 of 1 End of Course Assessment In this lesson, you will take the end-of-c…" at bounding box center [546, 232] width 441 height 236
click at [356, 341] on span "TAKE AGAIN" at bounding box center [364, 342] width 56 height 9
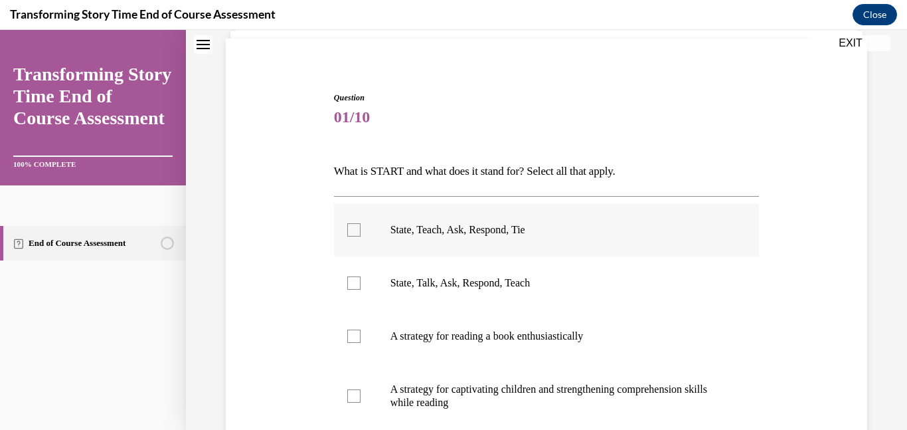
click at [438, 225] on p "State, Teach, Ask, Respond, Tie" at bounding box center [558, 229] width 336 height 13
click at [360, 225] on input "State, Teach, Ask, Respond, Tie" at bounding box center [353, 229] width 13 height 13
checkbox input "true"
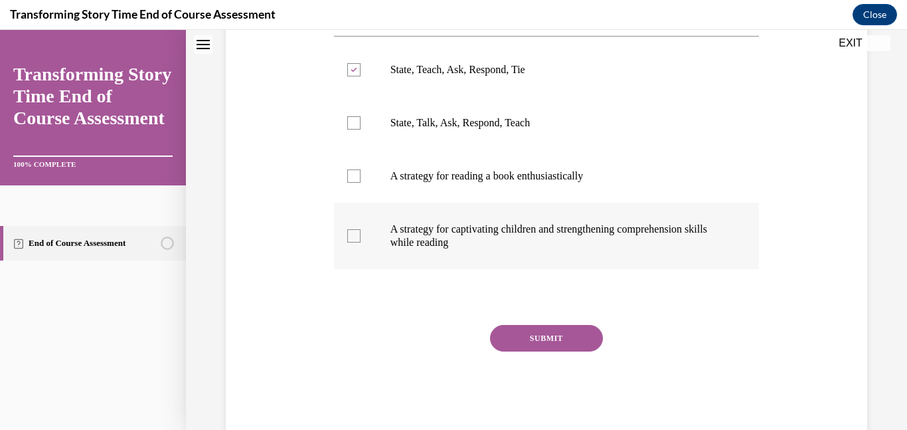
scroll to position [256, 0]
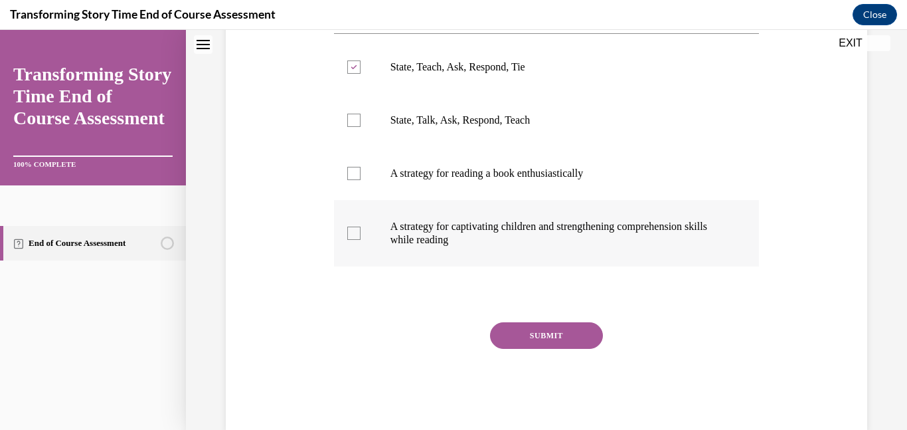
click at [437, 237] on p "A strategy for captivating children and strengthening comprehension skills whil…" at bounding box center [558, 233] width 336 height 27
click at [360, 237] on input "A strategy for captivating children and strengthening comprehension skills whil…" at bounding box center [353, 232] width 13 height 13
checkbox input "true"
click at [524, 323] on button "SUBMIT" at bounding box center [546, 335] width 113 height 27
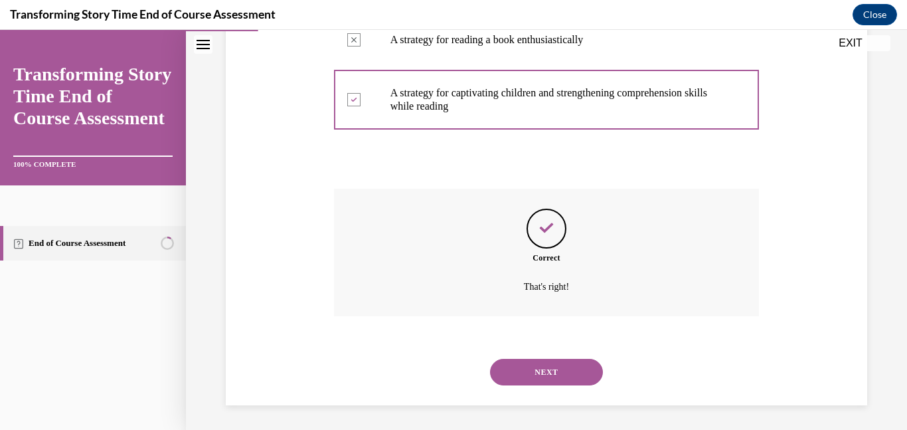
scroll to position [391, 0]
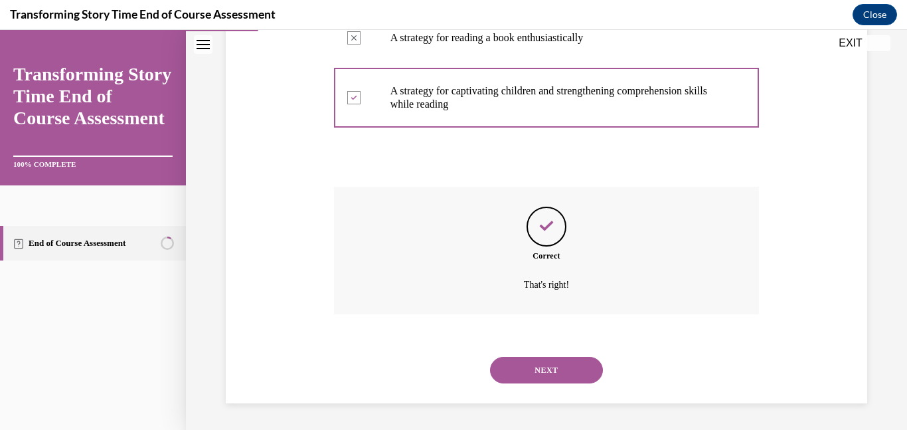
click at [580, 391] on div "NEXT" at bounding box center [547, 369] width 426 height 53
click at [561, 364] on button "NEXT" at bounding box center [546, 369] width 113 height 27
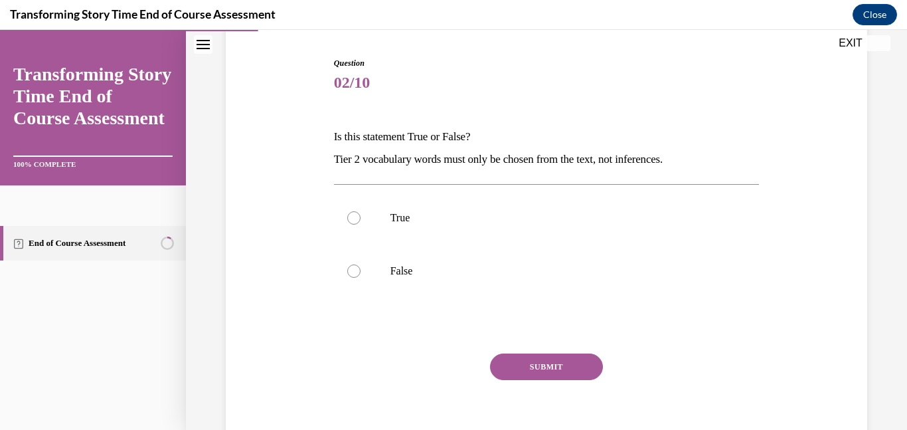
scroll to position [134, 0]
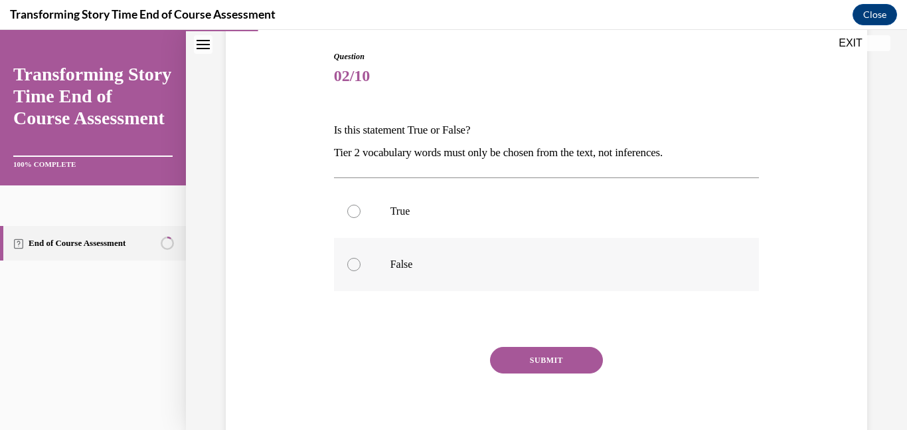
click at [398, 270] on p "False" at bounding box center [558, 264] width 336 height 13
click at [360, 270] on input "False" at bounding box center [353, 264] width 13 height 13
radio input "true"
click at [544, 358] on button "SUBMIT" at bounding box center [546, 360] width 113 height 27
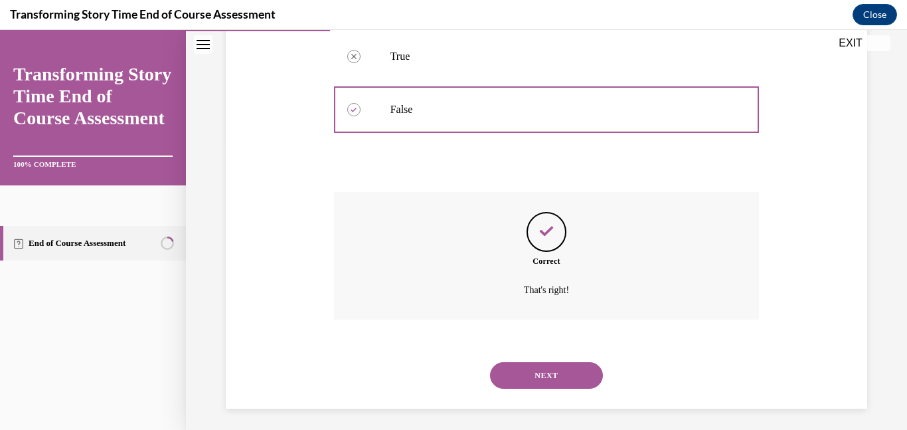
scroll to position [294, 0]
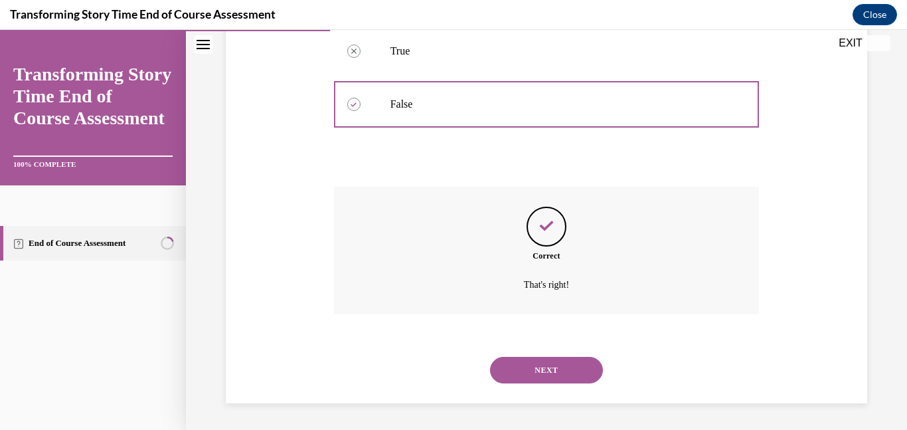
click at [558, 363] on button "NEXT" at bounding box center [546, 369] width 113 height 27
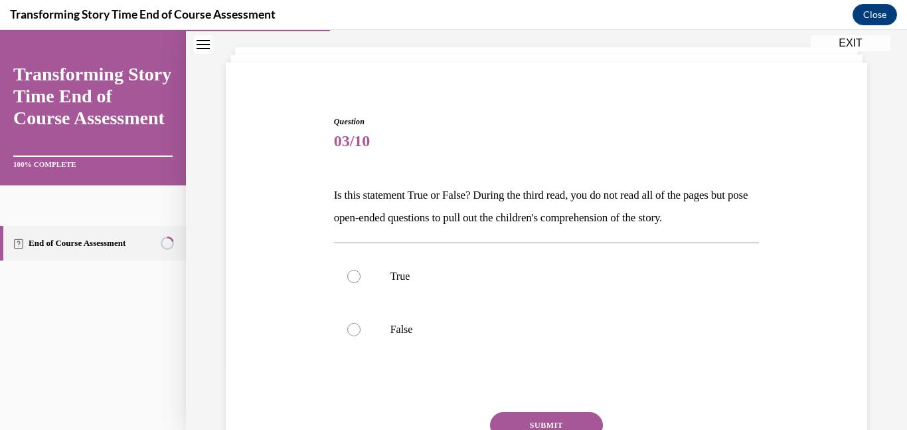
scroll to position [76, 0]
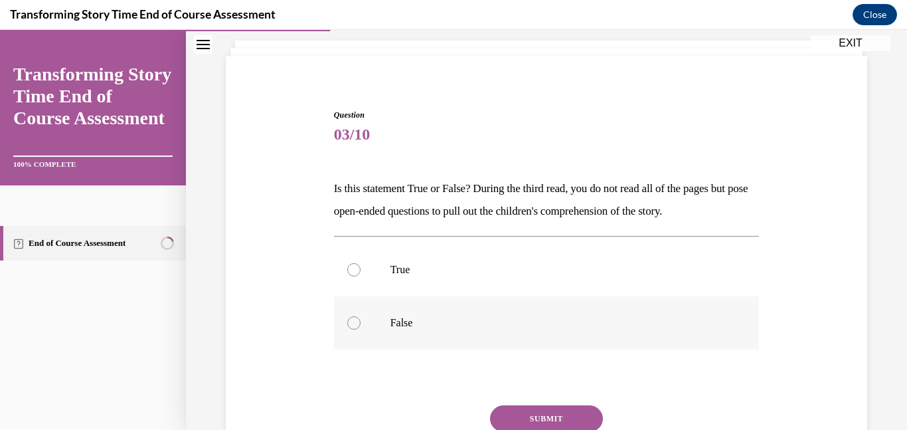
click at [406, 320] on p "False" at bounding box center [558, 322] width 336 height 13
click at [360, 320] on input "False" at bounding box center [353, 322] width 13 height 13
radio input "true"
click at [570, 414] on button "SUBMIT" at bounding box center [546, 418] width 113 height 27
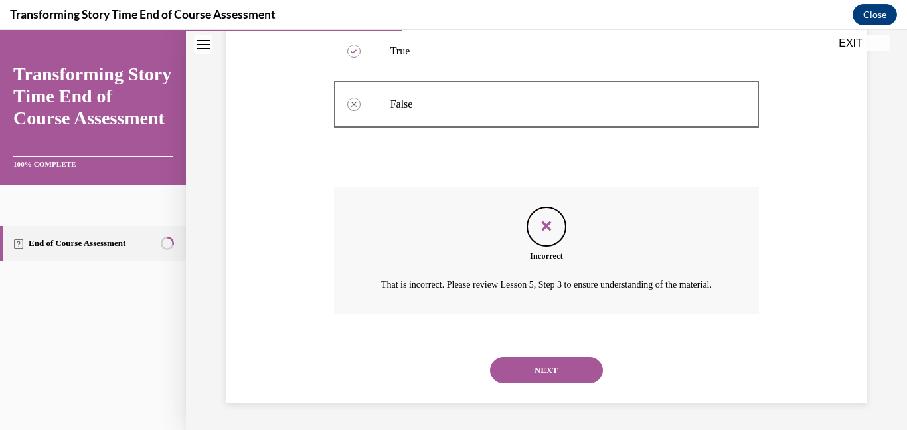
scroll to position [310, 0]
click at [540, 375] on button "NEXT" at bounding box center [546, 369] width 113 height 27
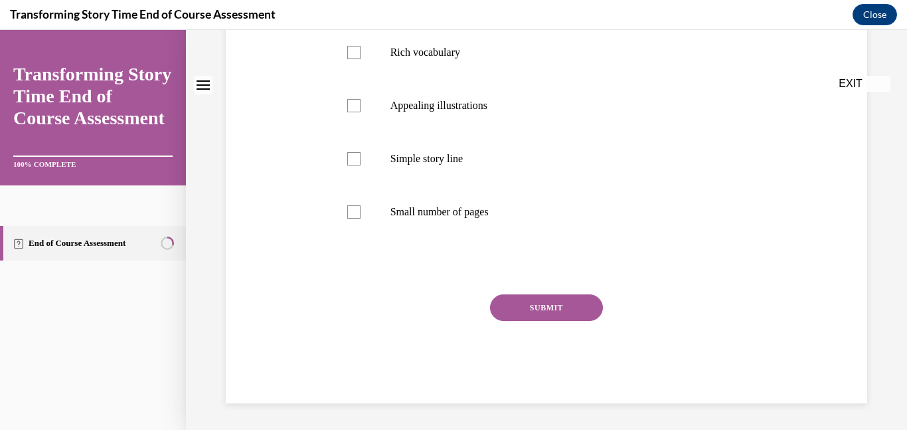
scroll to position [0, 0]
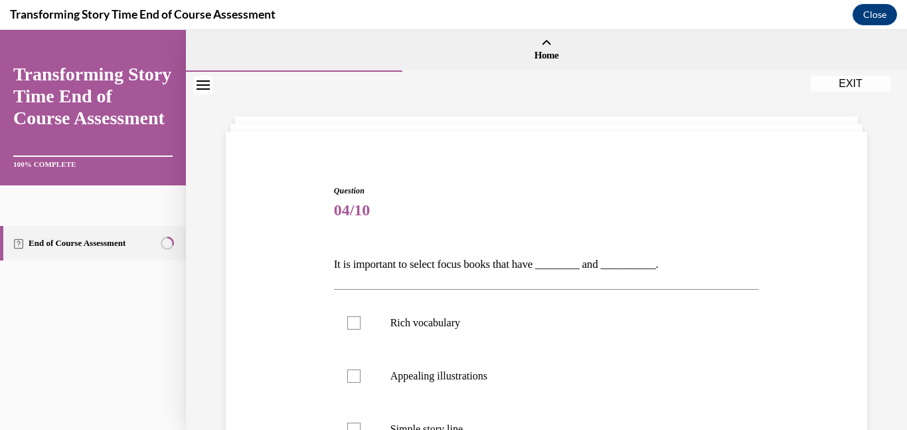
click at [200, 78] on button "Close navigation menu" at bounding box center [203, 85] width 19 height 19
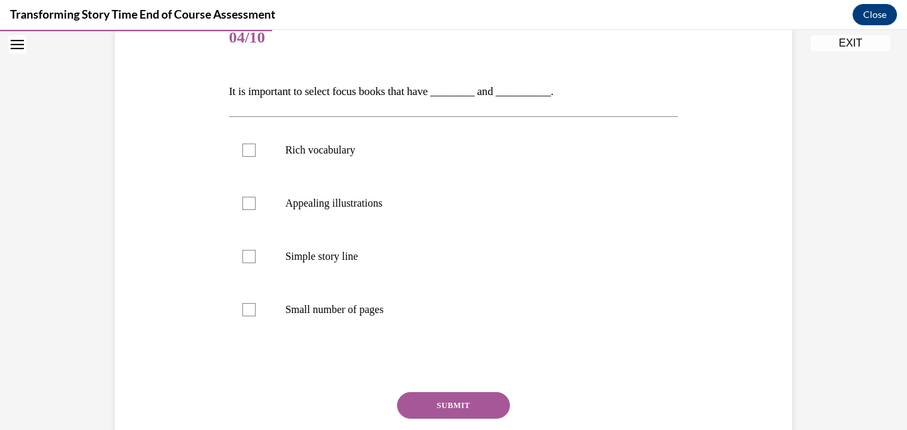
scroll to position [173, 0]
click at [337, 157] on label "Rich vocabulary" at bounding box center [453, 149] width 449 height 53
click at [256, 156] on input "Rich vocabulary" at bounding box center [248, 149] width 13 height 13
checkbox input "true"
click at [361, 208] on p "Appealing illustrations" at bounding box center [465, 202] width 360 height 13
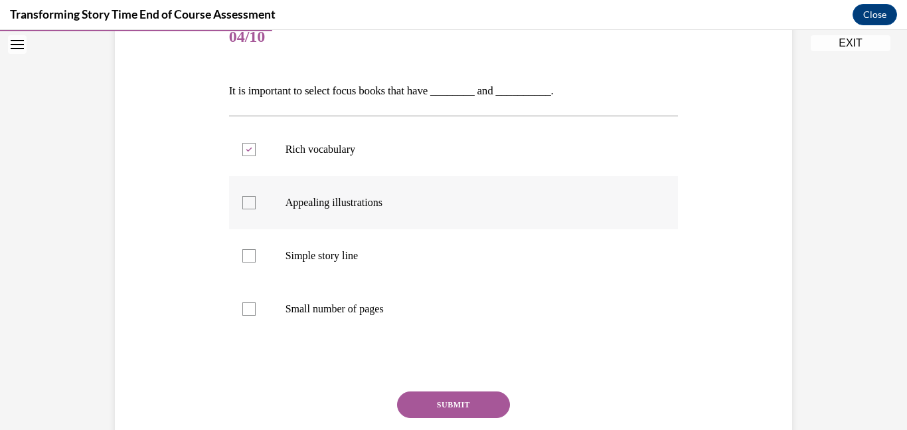
click at [256, 208] on input "Appealing illustrations" at bounding box center [248, 202] width 13 height 13
checkbox input "true"
click at [470, 398] on button "SUBMIT" at bounding box center [453, 404] width 113 height 27
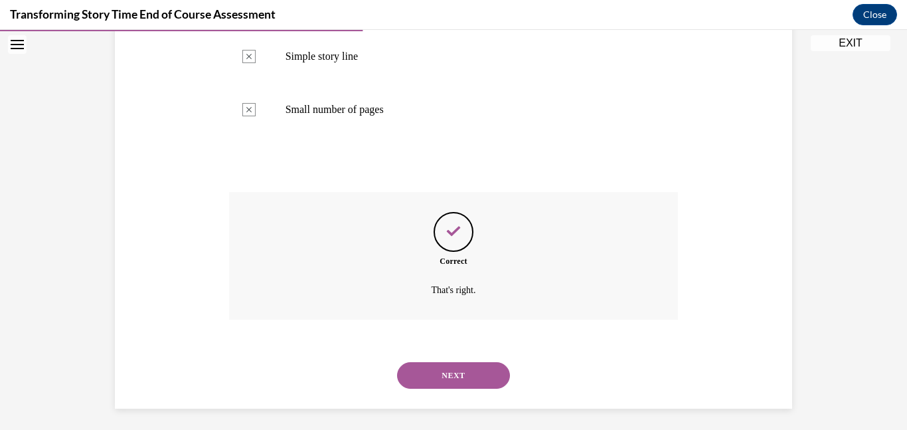
scroll to position [378, 0]
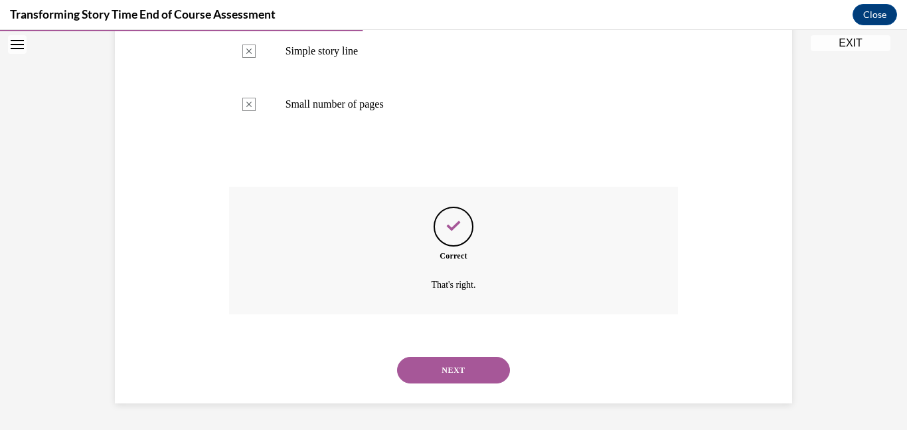
click at [471, 372] on button "NEXT" at bounding box center [453, 369] width 113 height 27
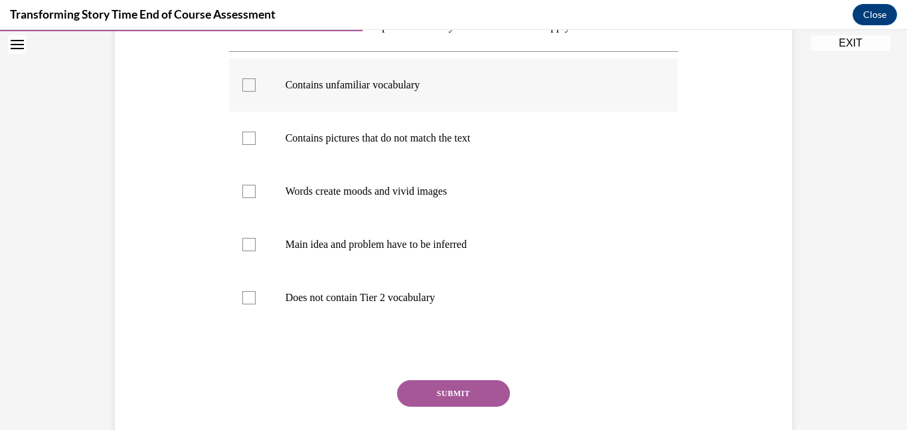
scroll to position [242, 0]
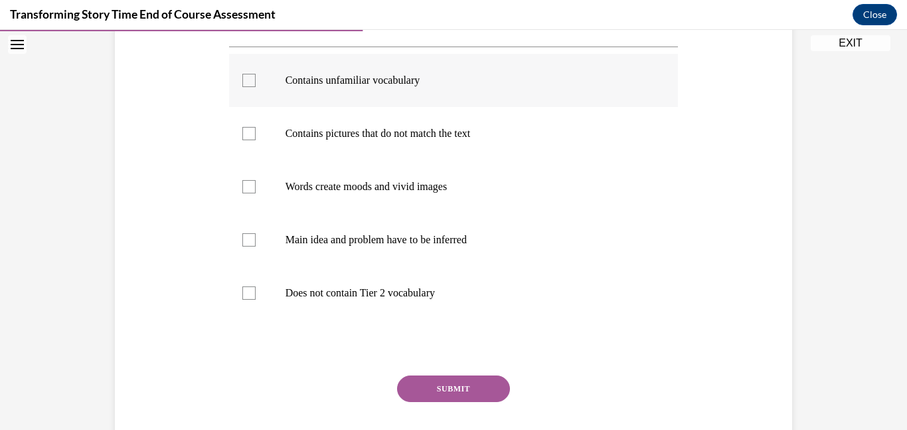
click at [424, 81] on p "Contains unfamiliar vocabulary" at bounding box center [465, 80] width 360 height 13
click at [256, 81] on input "Contains unfamiliar vocabulary" at bounding box center [248, 80] width 13 height 13
checkbox input "true"
click at [435, 131] on p "Contains pictures that do not match the text" at bounding box center [465, 133] width 360 height 13
click at [256, 131] on input "Contains pictures that do not match the text" at bounding box center [248, 133] width 13 height 13
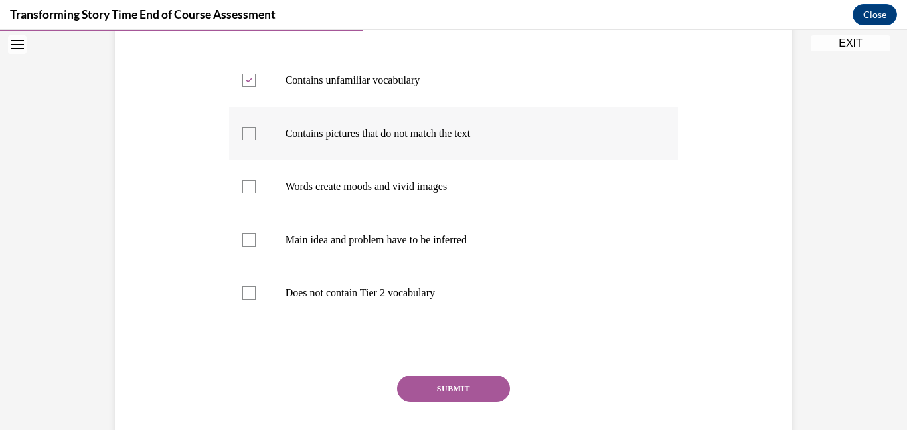
checkbox input "true"
click at [447, 176] on label "Words create moods and vivid images" at bounding box center [453, 186] width 449 height 53
click at [256, 180] on input "Words create moods and vivid images" at bounding box center [248, 186] width 13 height 13
checkbox input "true"
click at [465, 236] on p "Main idea and problem have to be inferred" at bounding box center [465, 239] width 360 height 13
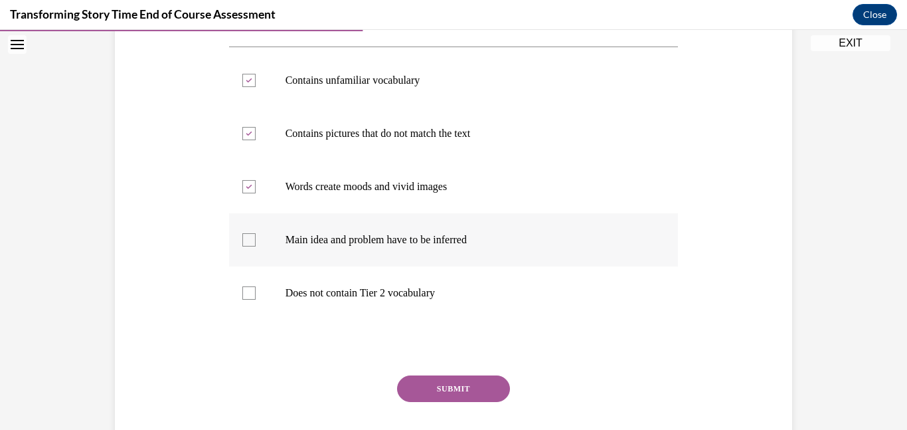
click at [256, 236] on input "Main idea and problem have to be inferred" at bounding box center [248, 239] width 13 height 13
checkbox input "true"
click at [473, 387] on button "SUBMIT" at bounding box center [453, 388] width 113 height 27
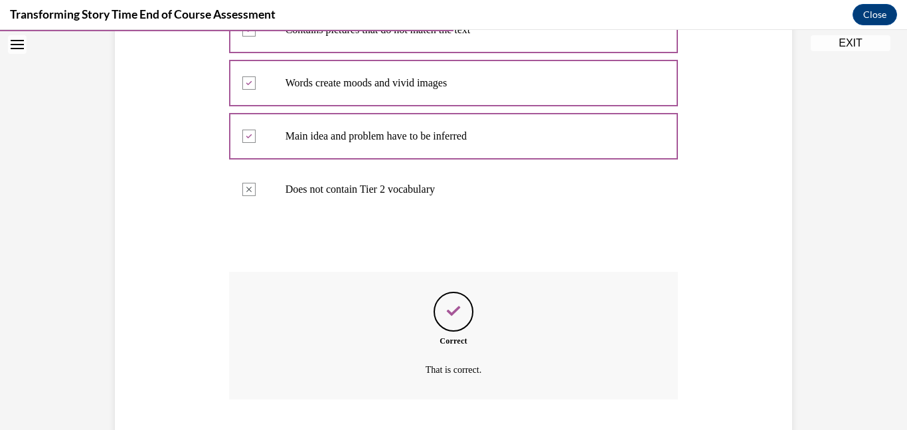
scroll to position [431, 0]
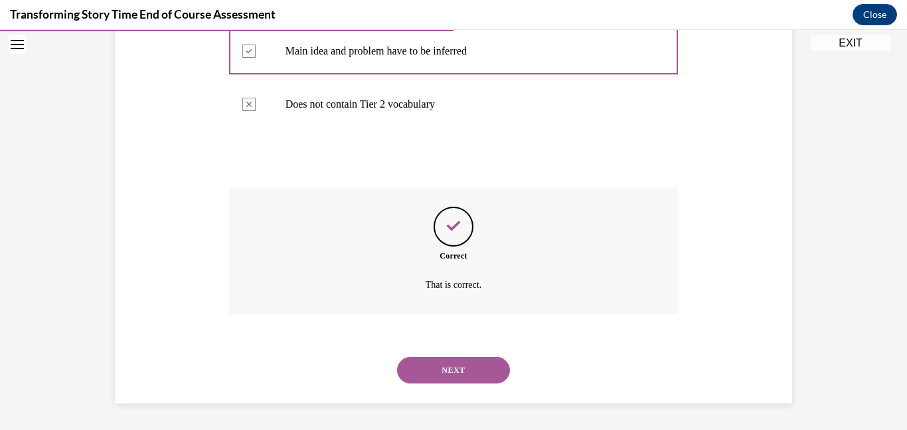
click at [448, 369] on button "NEXT" at bounding box center [453, 369] width 113 height 27
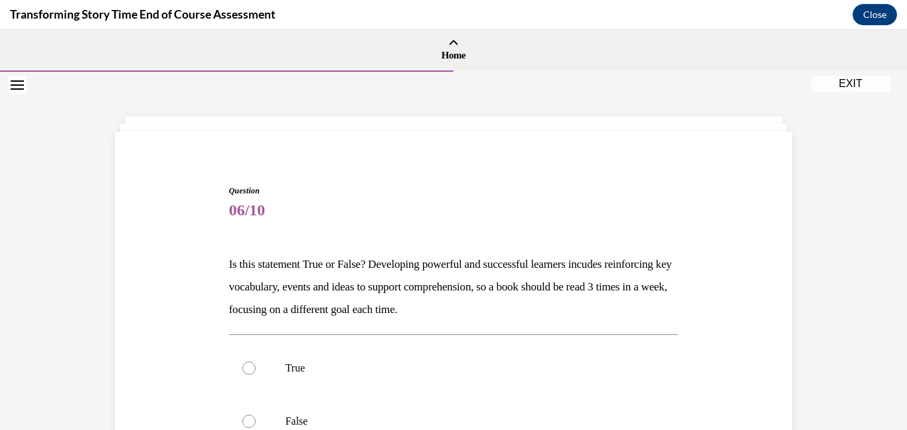
scroll to position [209, 0]
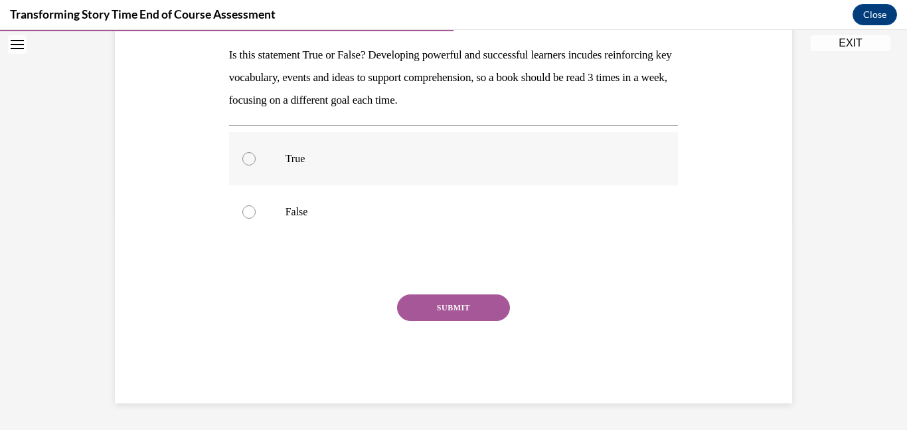
click at [335, 159] on p "True" at bounding box center [465, 158] width 360 height 13
click at [256, 159] on input "True" at bounding box center [248, 158] width 13 height 13
radio input "true"
click at [465, 311] on button "SUBMIT" at bounding box center [453, 307] width 113 height 27
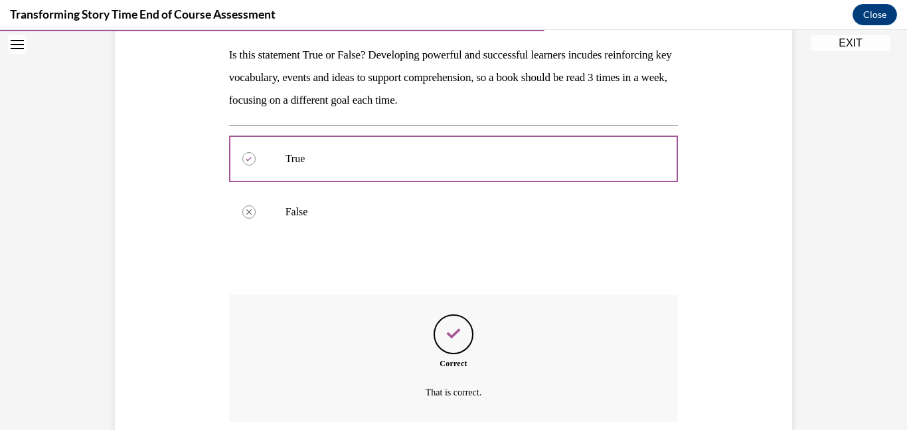
scroll to position [317, 0]
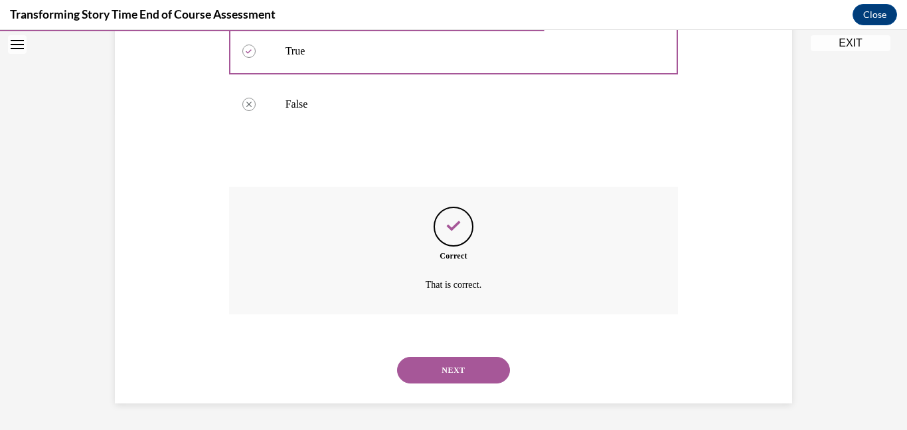
click at [481, 368] on button "NEXT" at bounding box center [453, 369] width 113 height 27
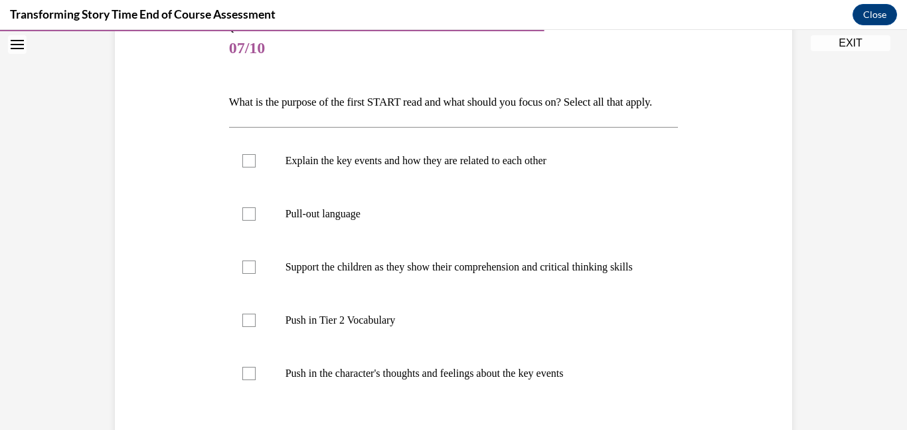
scroll to position [161, 0]
click at [705, 55] on div "Question 07/10 What is the purpose of the first START read and what should you …" at bounding box center [454, 274] width 684 height 582
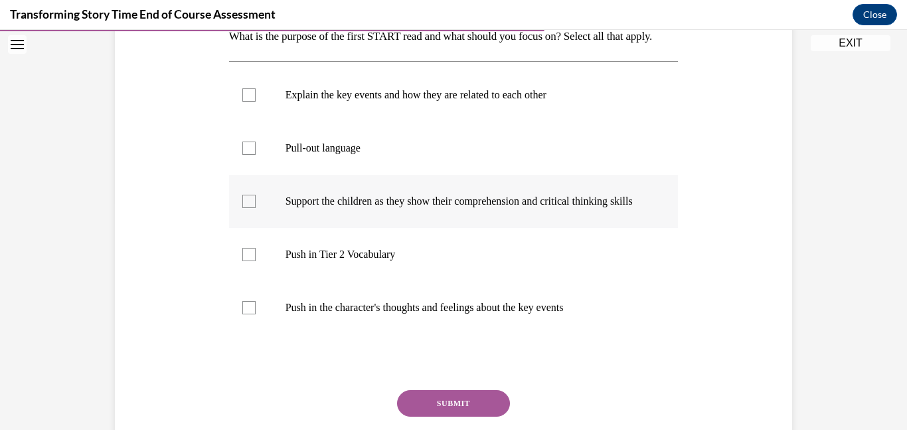
click at [514, 208] on p "Support the children as they show their comprehension and critical thinking ski…" at bounding box center [465, 201] width 360 height 13
click at [256, 208] on input "Support the children as they show their comprehension and critical thinking ski…" at bounding box center [248, 201] width 13 height 13
checkbox input "true"
click at [389, 161] on label "Pull-out language" at bounding box center [453, 147] width 449 height 53
click at [256, 155] on input "Pull-out language" at bounding box center [248, 147] width 13 height 13
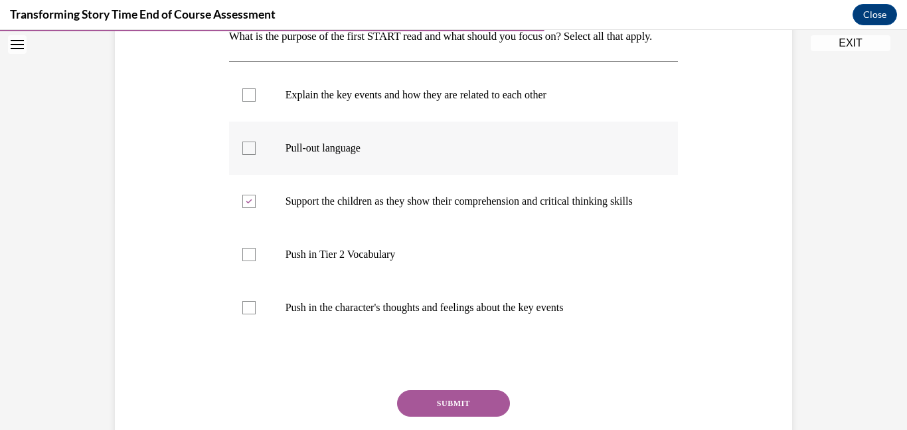
checkbox input "true"
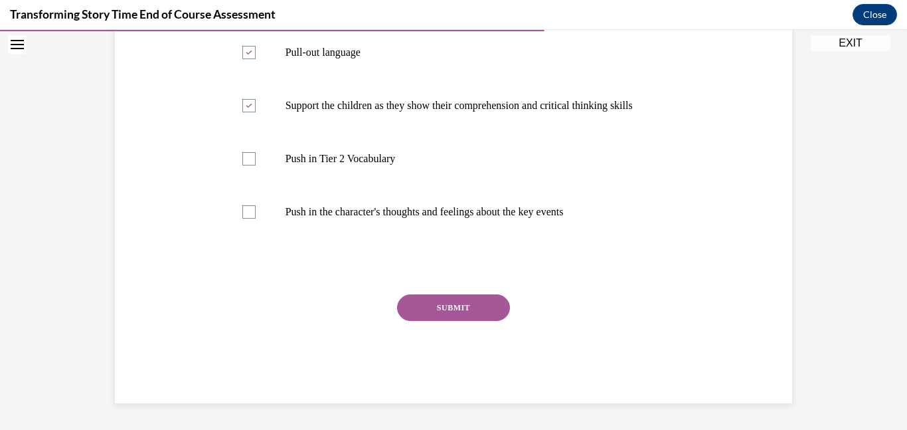
click at [487, 308] on button "SUBMIT" at bounding box center [453, 307] width 113 height 27
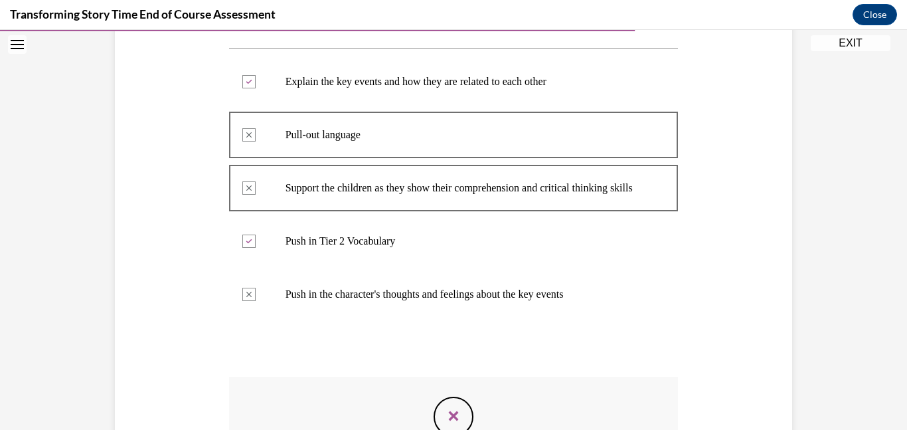
scroll to position [243, 0]
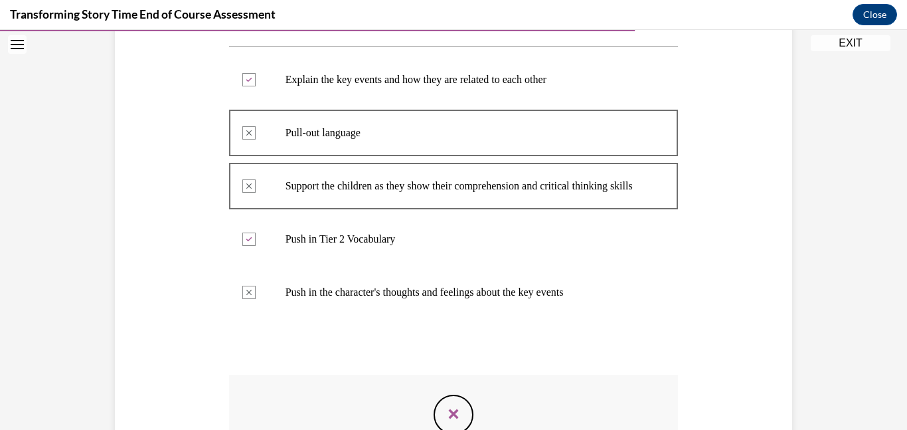
click at [499, 246] on p "Push in Tier 2 Vocabulary" at bounding box center [465, 238] width 360 height 13
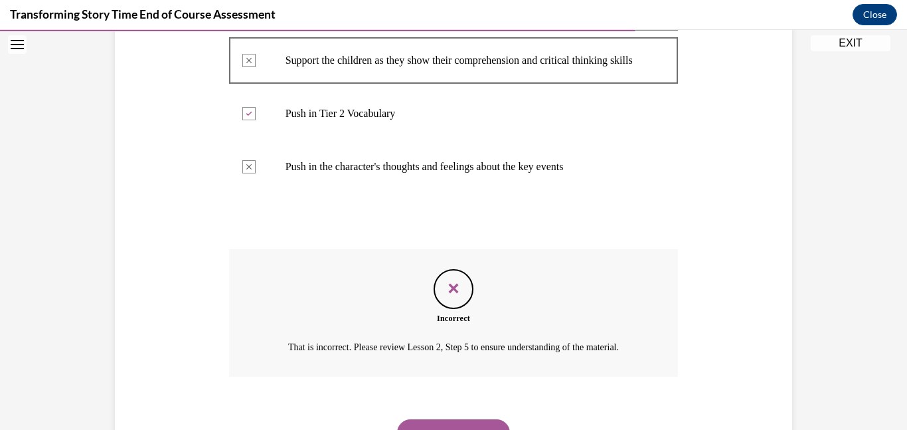
scroll to position [483, 0]
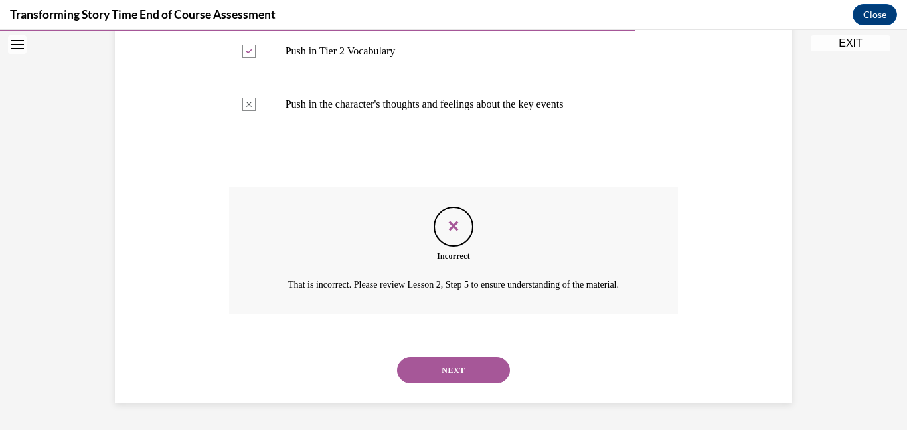
click at [481, 376] on button "NEXT" at bounding box center [453, 369] width 113 height 27
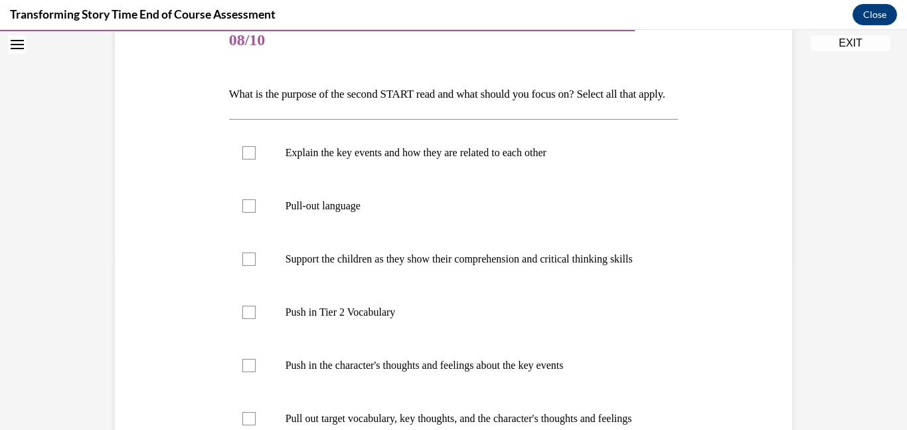
scroll to position [173, 0]
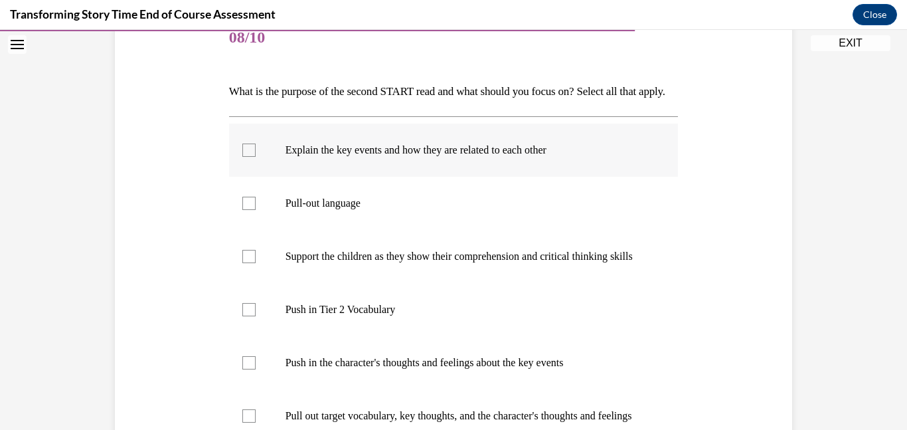
click at [420, 157] on p "Explain the key events and how they are related to each other" at bounding box center [465, 149] width 360 height 13
click at [256, 157] on input "Explain the key events and how they are related to each other" at bounding box center [248, 149] width 13 height 13
checkbox input "true"
click at [359, 210] on p "Pull-out language" at bounding box center [465, 202] width 360 height 13
click at [256, 210] on input "Pull-out language" at bounding box center [248, 202] width 13 height 13
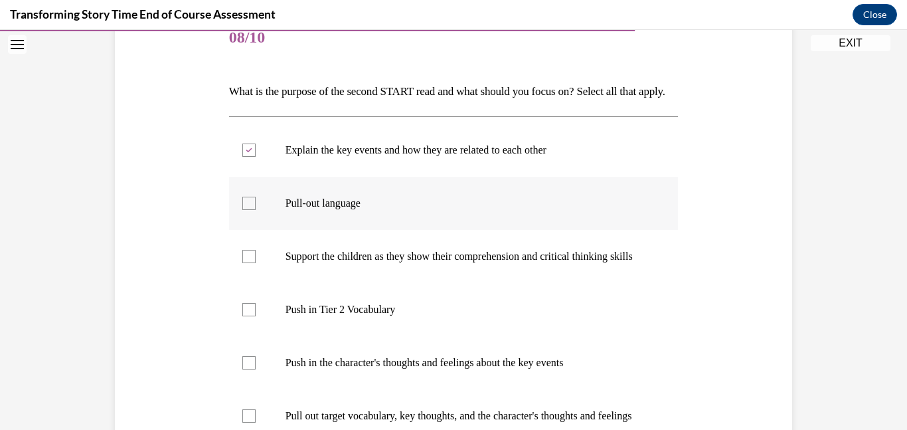
checkbox input "true"
click at [381, 263] on p "Support the children as they show their comprehension and critical thinking ski…" at bounding box center [465, 256] width 360 height 13
click at [256, 263] on input "Support the children as they show their comprehension and critical thinking ski…" at bounding box center [248, 256] width 13 height 13
checkbox input "true"
click at [374, 316] on p "Push in Tier 2 Vocabulary" at bounding box center [465, 309] width 360 height 13
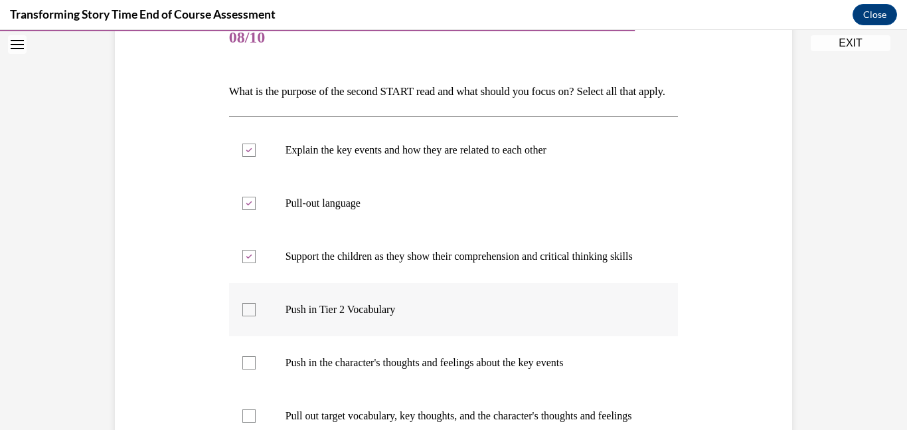
click at [256, 316] on input "Push in Tier 2 Vocabulary" at bounding box center [248, 309] width 13 height 13
checkbox input "true"
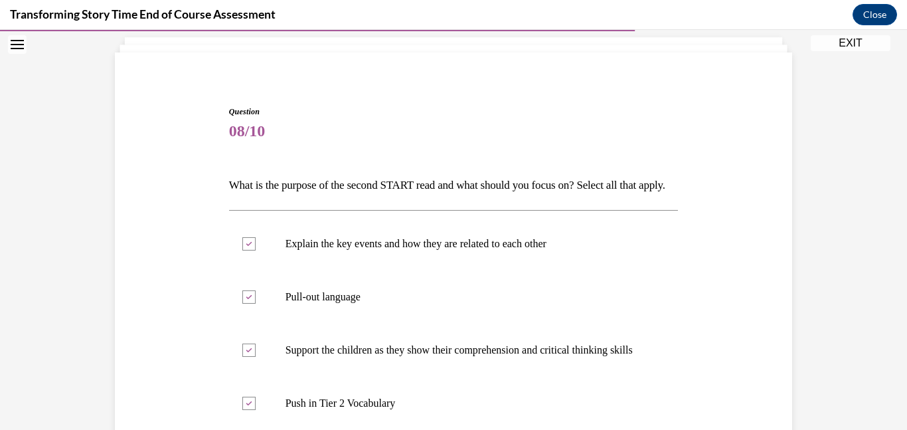
scroll to position [80, 0]
click at [382, 250] on p "Explain the key events and how they are related to each other" at bounding box center [465, 242] width 360 height 13
click at [256, 250] on input "Explain the key events and how they are related to each other" at bounding box center [248, 242] width 13 height 13
checkbox input "false"
click at [336, 303] on p "Pull-out language" at bounding box center [465, 295] width 360 height 13
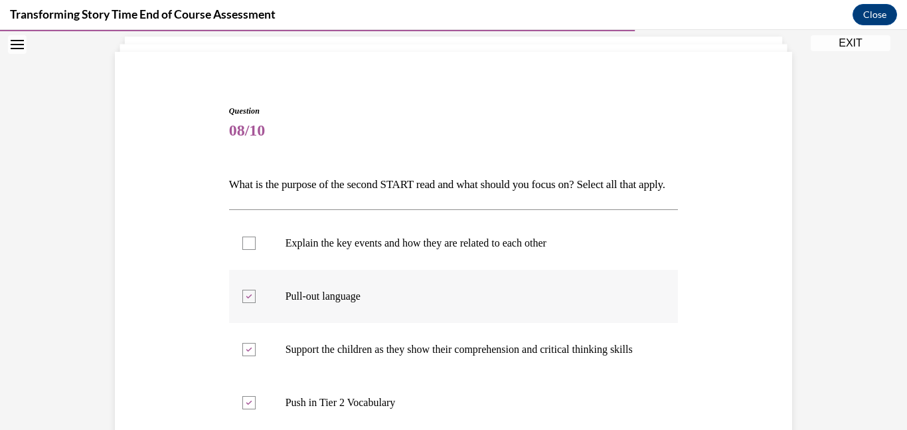
click at [256, 303] on input "Pull-out language" at bounding box center [248, 295] width 13 height 13
checkbox input "false"
click at [362, 376] on label "Support the children as they show their comprehension and critical thinking ski…" at bounding box center [453, 349] width 449 height 53
click at [256, 356] on input "Support the children as they show their comprehension and critical thinking ski…" at bounding box center [248, 349] width 13 height 13
click at [351, 356] on p "Support the children as they show their comprehension and critical thinking ski…" at bounding box center [465, 349] width 360 height 13
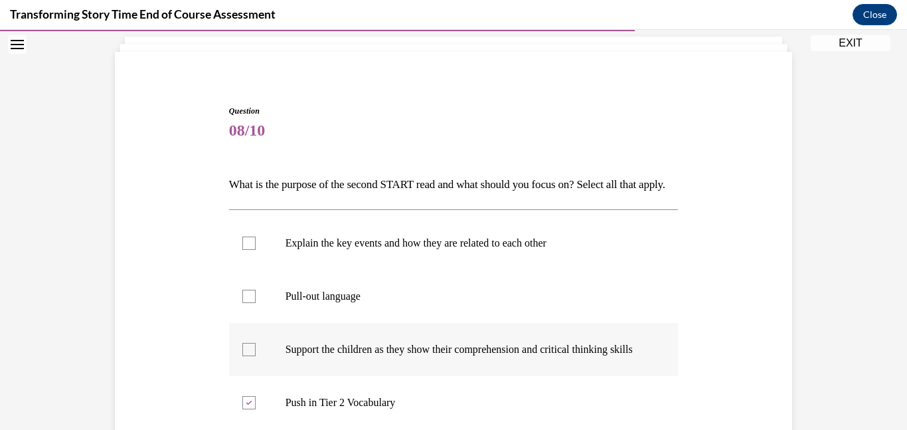
click at [256, 356] on input "Support the children as they show their comprehension and critical thinking ski…" at bounding box center [248, 349] width 13 height 13
checkbox input "true"
click at [324, 250] on p "Explain the key events and how they are related to each other" at bounding box center [465, 242] width 360 height 13
click at [256, 250] on input "Explain the key events and how they are related to each other" at bounding box center [248, 242] width 13 height 13
checkbox input "true"
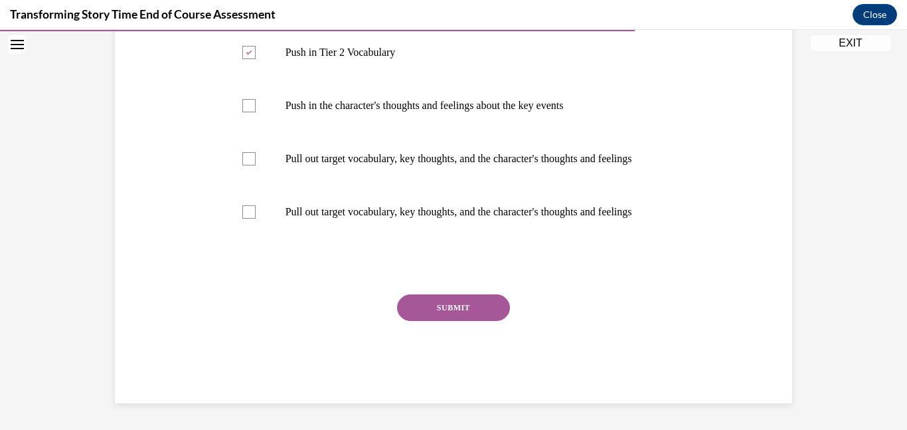
scroll to position [492, 0]
click at [351, 205] on p "Pull out target vocabulary, key thoughts, and the character's thoughts and feel…" at bounding box center [465, 211] width 360 height 13
click at [256, 205] on input "Pull out target vocabulary, key thoughts, and the character's thoughts and feel…" at bounding box center [248, 211] width 13 height 13
checkbox input "true"
click at [433, 296] on button "SUBMIT" at bounding box center [453, 307] width 113 height 27
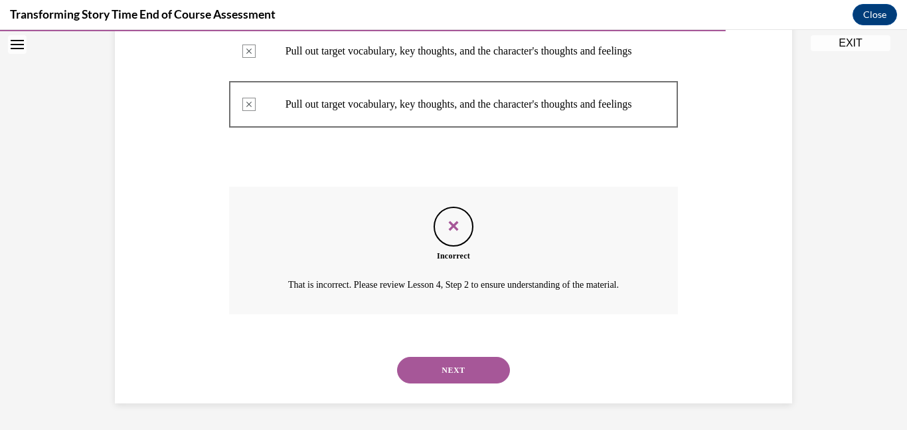
scroll to position [615, 0]
click at [475, 362] on button "NEXT" at bounding box center [453, 369] width 113 height 27
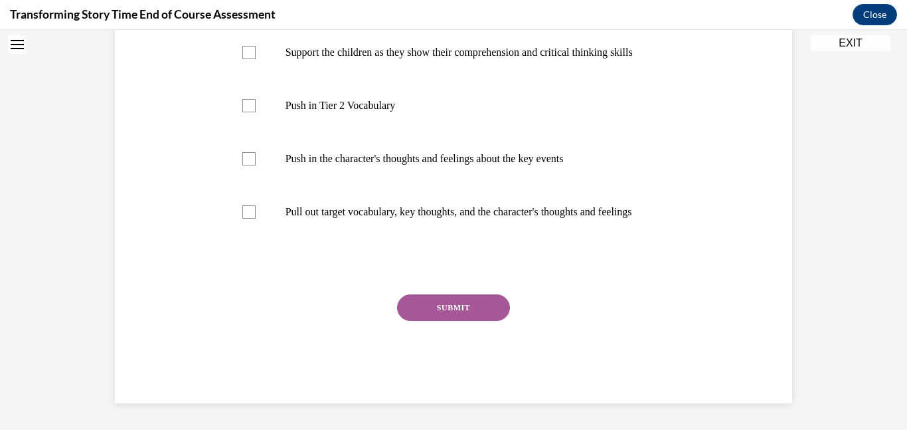
scroll to position [0, 0]
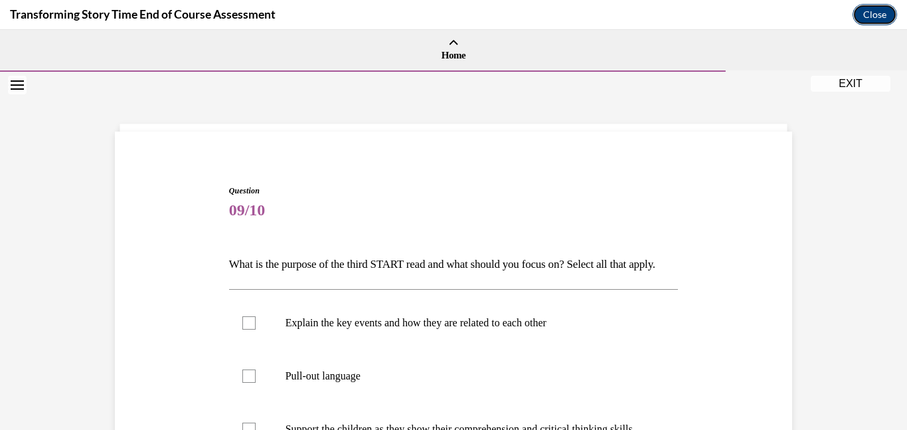
click at [880, 8] on button "Close" at bounding box center [874, 14] width 44 height 21
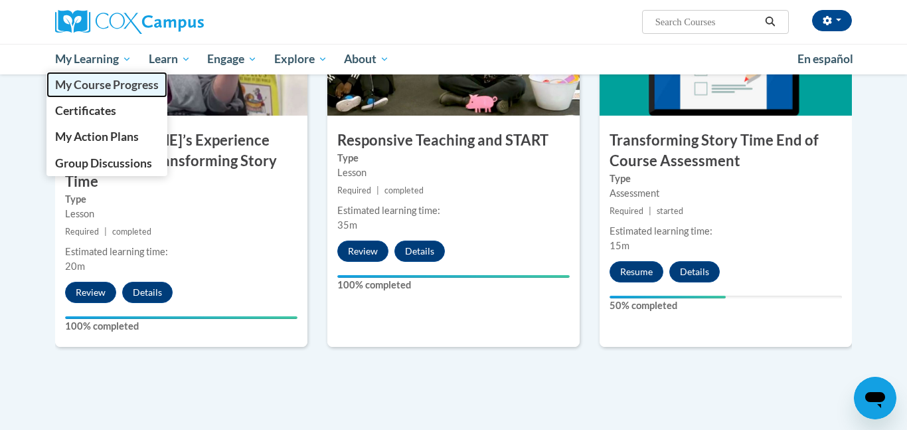
click at [104, 78] on span "My Course Progress" at bounding box center [107, 85] width 104 height 14
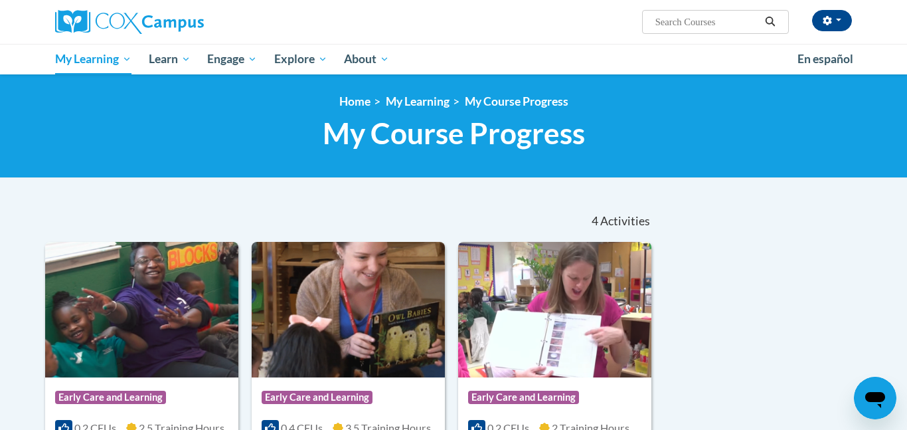
click at [556, 200] on div "4 Activities CEUs" at bounding box center [557, 220] width 209 height 41
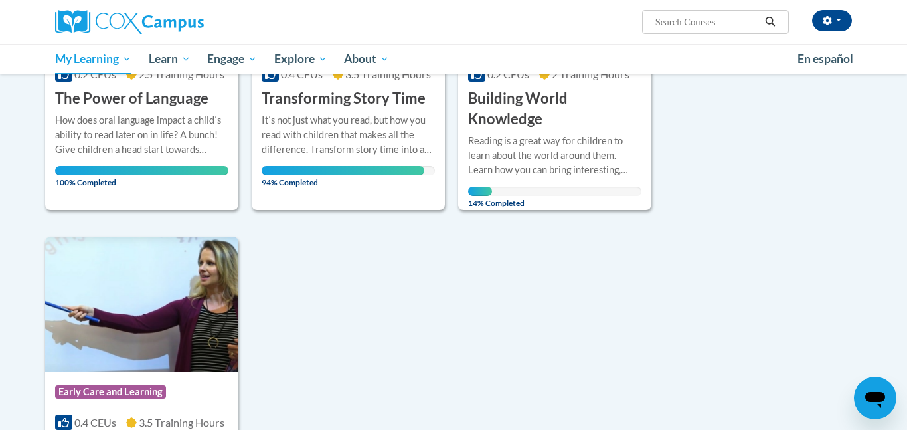
scroll to position [348, 0]
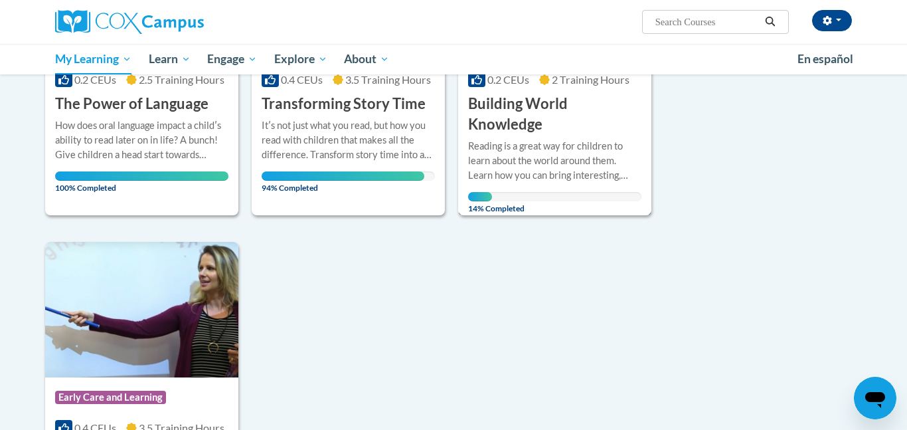
click at [536, 130] on h3 "Building World Knowledge" at bounding box center [554, 114] width 173 height 41
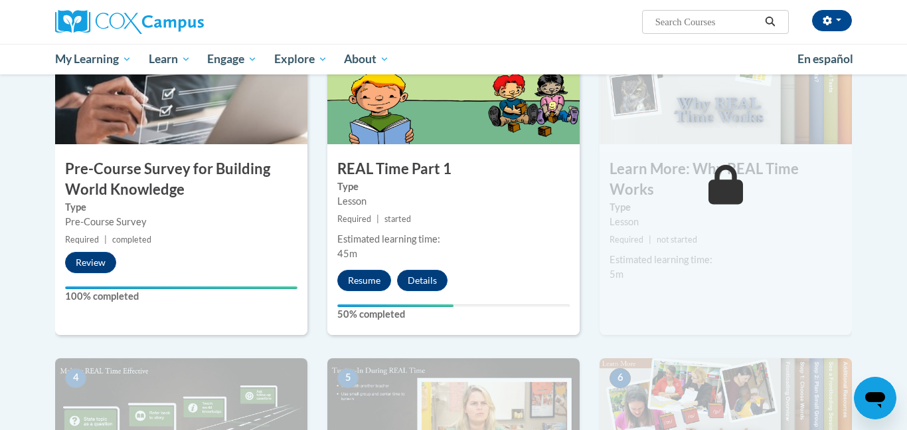
scroll to position [379, 0]
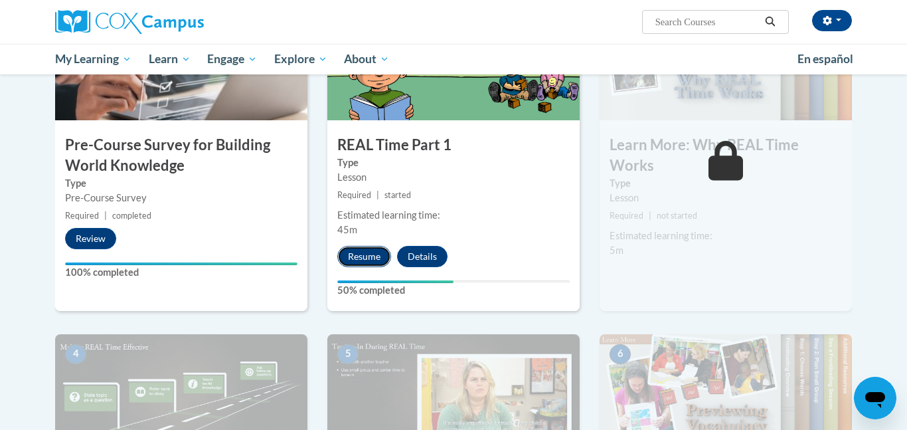
click at [381, 254] on button "Resume" at bounding box center [364, 256] width 54 height 21
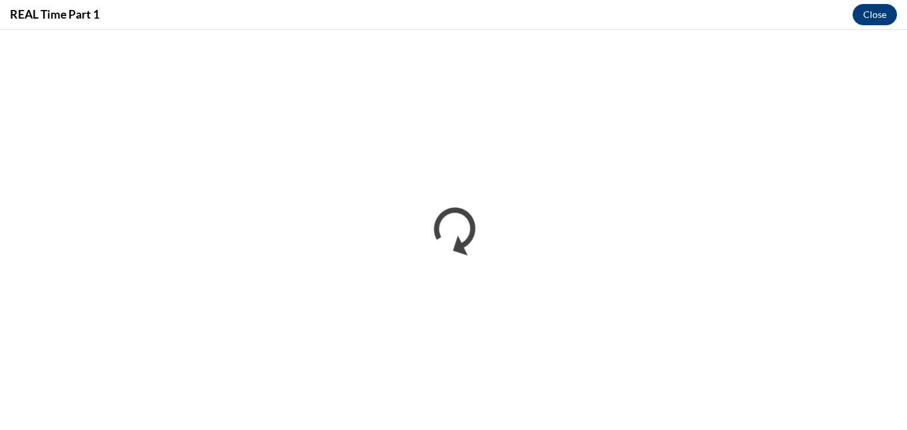
scroll to position [0, 0]
